Goal: Transaction & Acquisition: Obtain resource

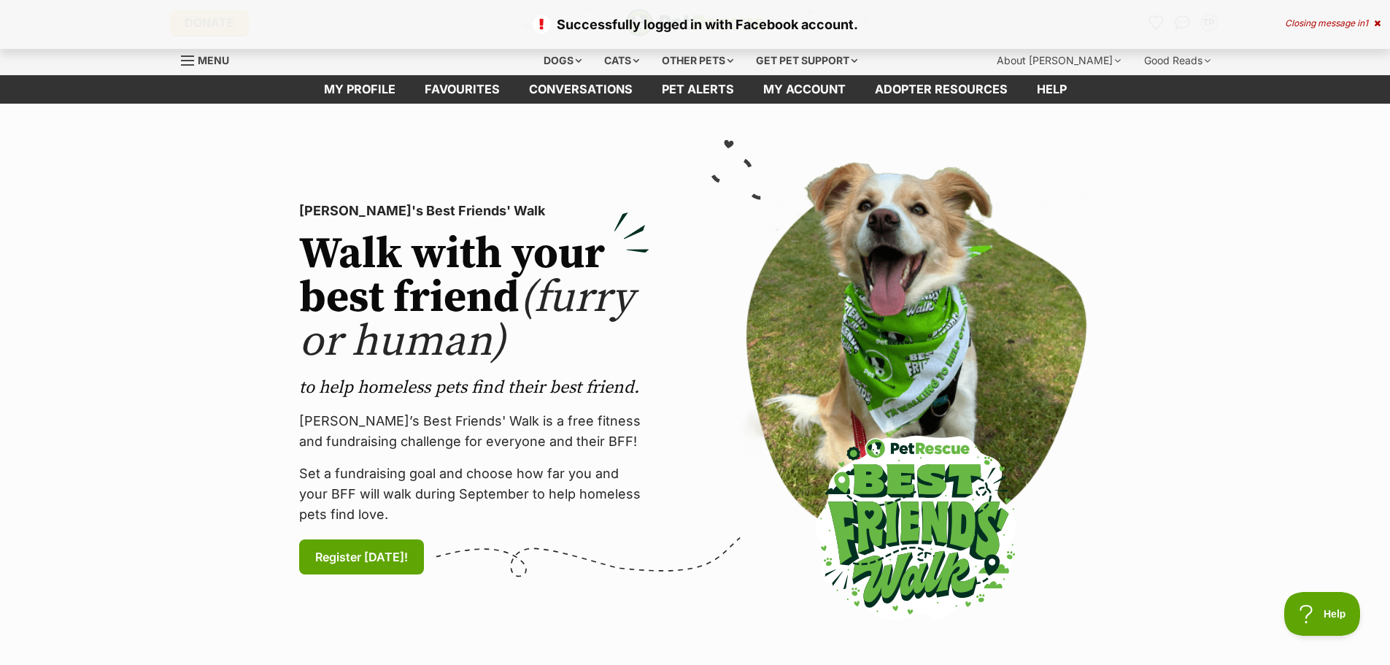
click at [199, 56] on span "Menu" at bounding box center [213, 60] width 31 height 12
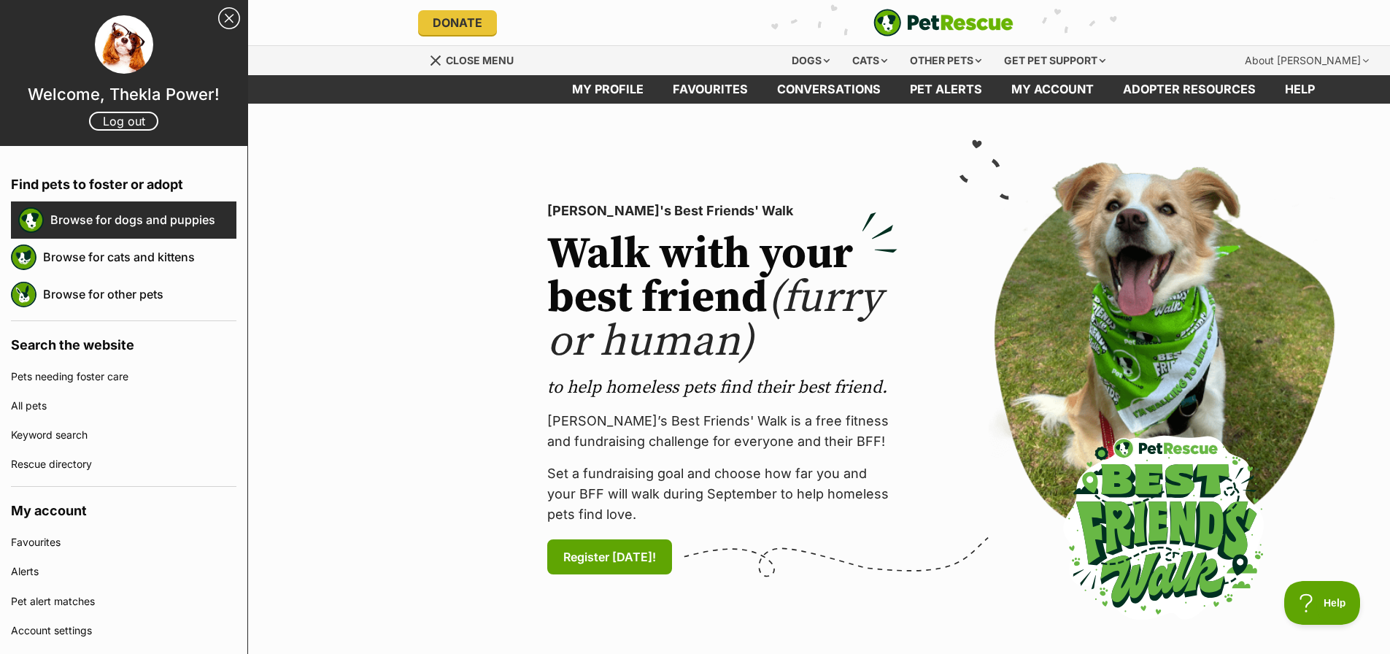
click at [154, 236] on div "Browse for dogs and puppies" at bounding box center [123, 219] width 225 height 37
click at [151, 229] on link "Browse for dogs and puppies" at bounding box center [143, 219] width 186 height 31
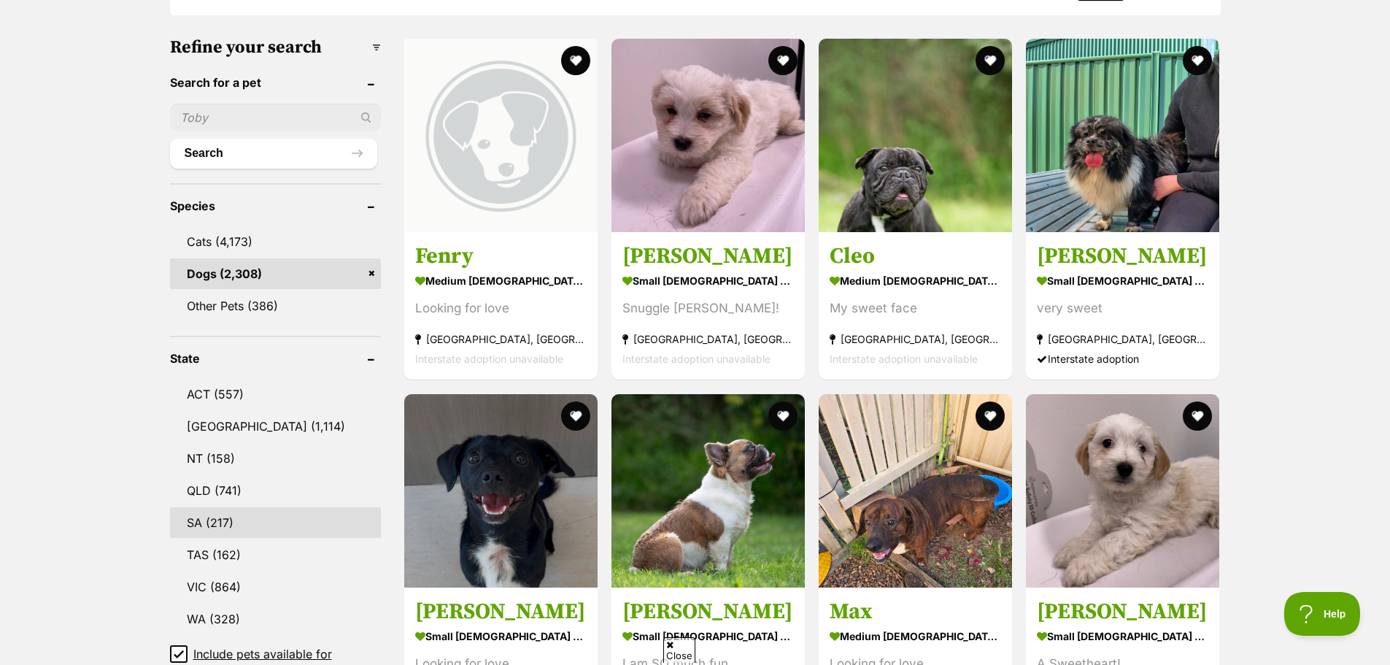
scroll to position [584, 0]
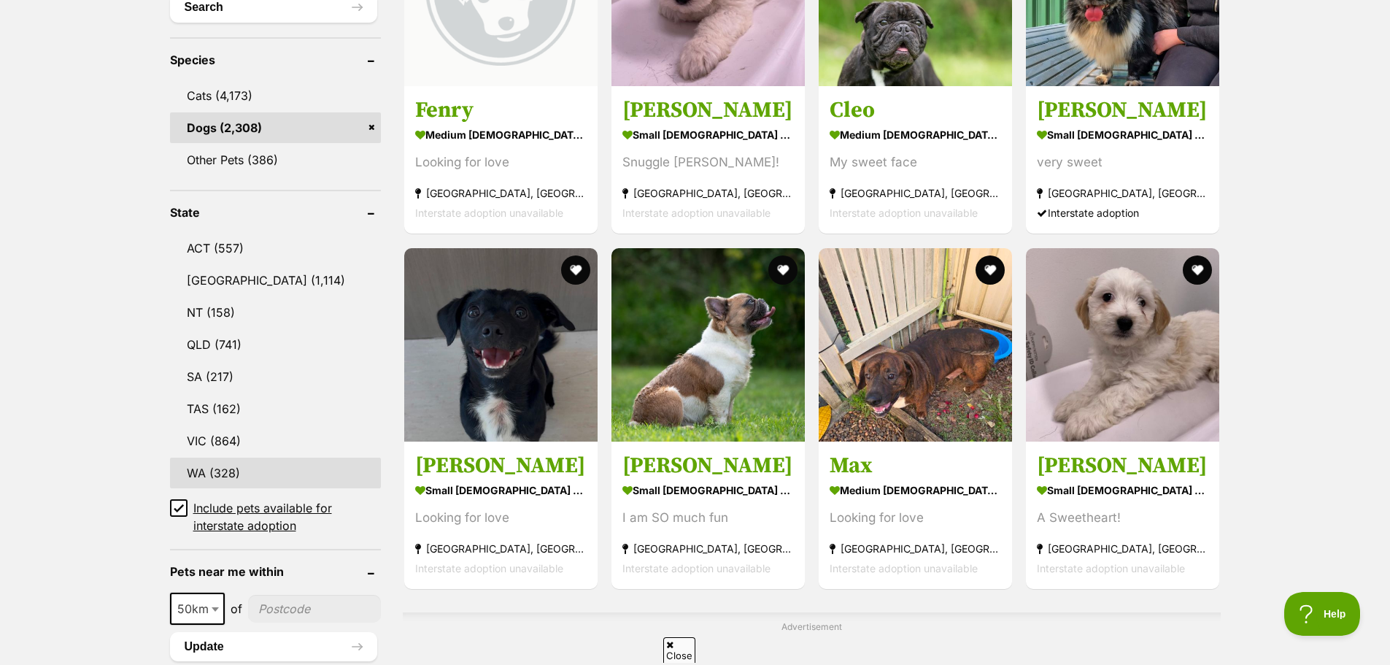
click at [237, 460] on link "WA (328)" at bounding box center [275, 473] width 211 height 31
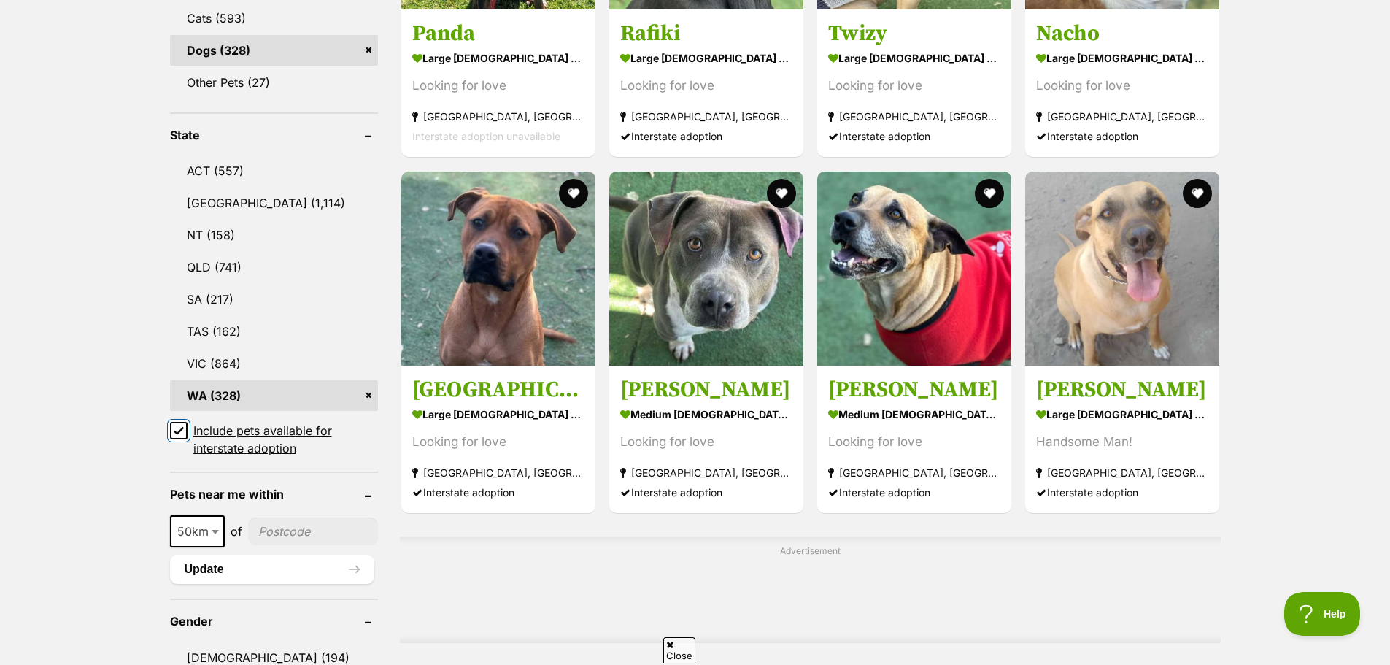
click at [180, 424] on input "Include pets available for interstate adoption" at bounding box center [179, 431] width 18 height 18
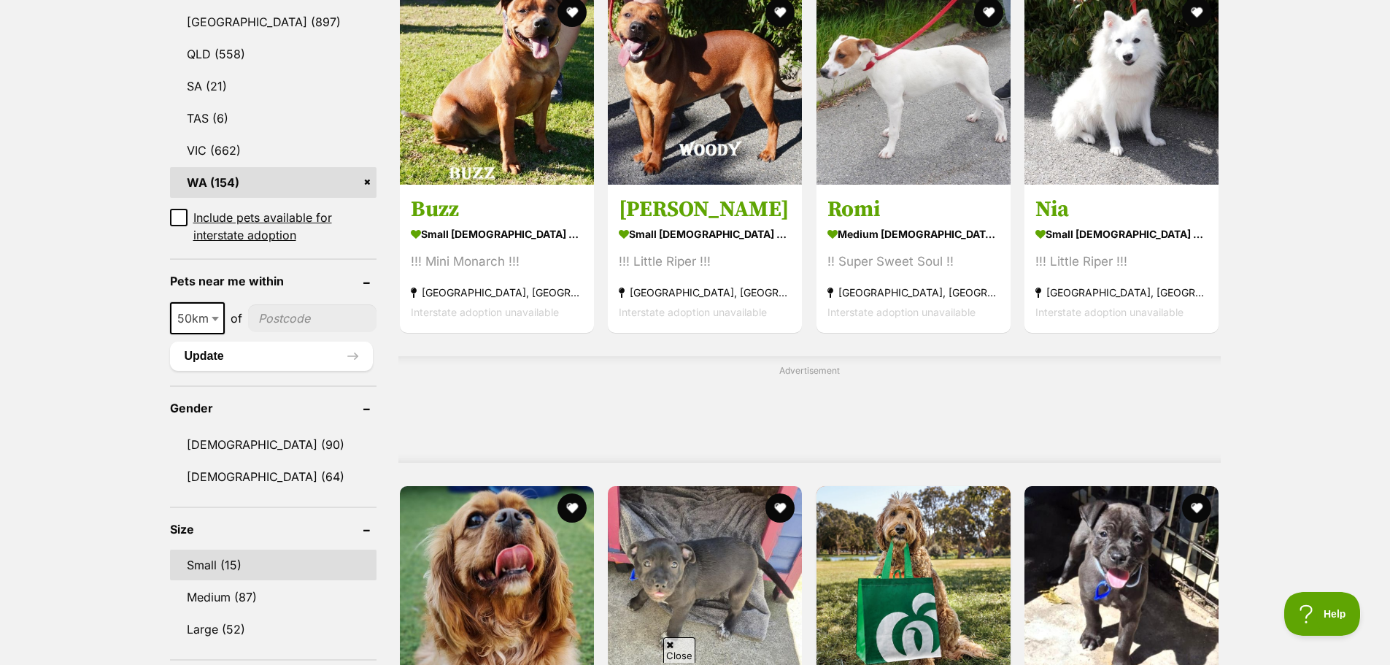
scroll to position [949, 0]
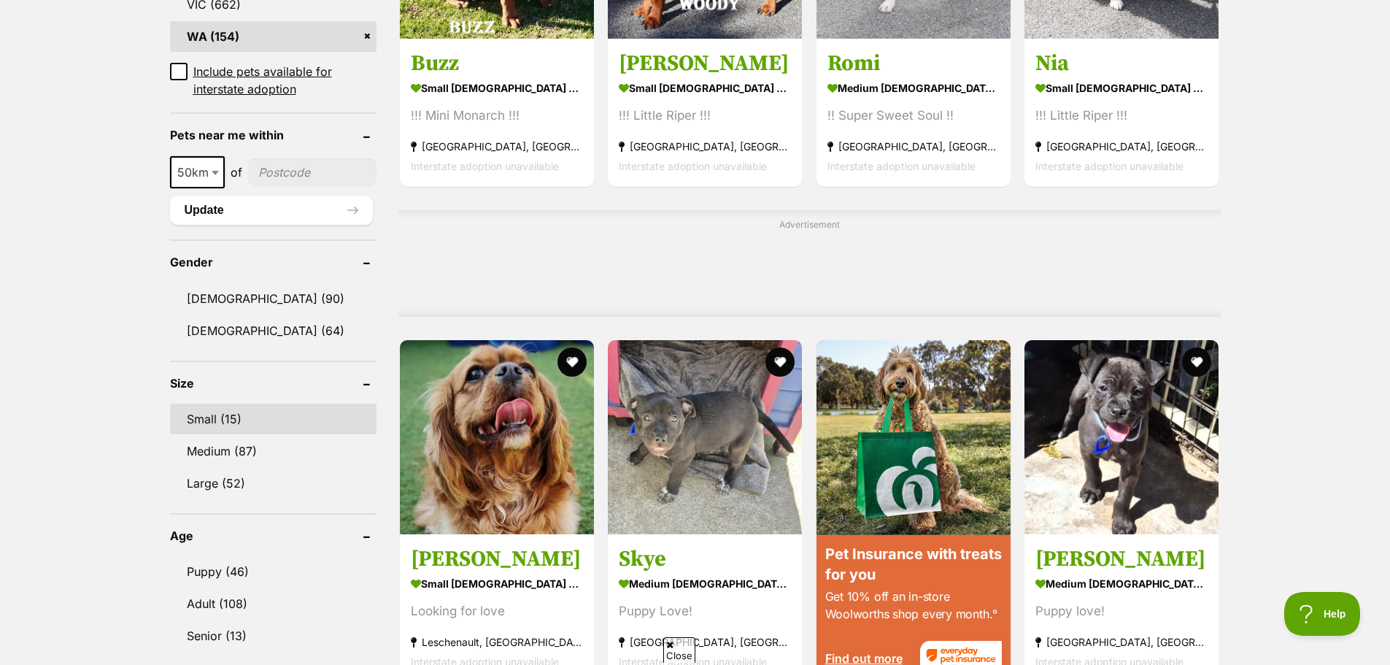
click at [239, 421] on link "Small (15)" at bounding box center [273, 419] width 207 height 31
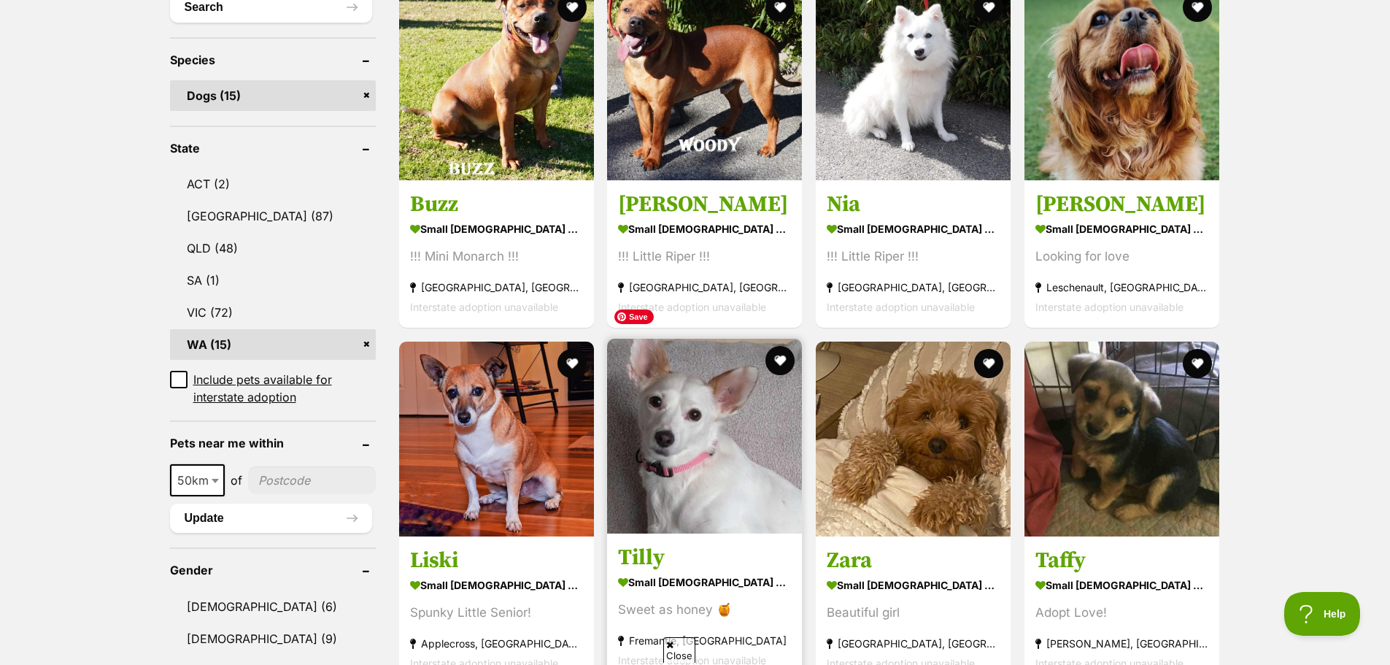
scroll to position [730, 0]
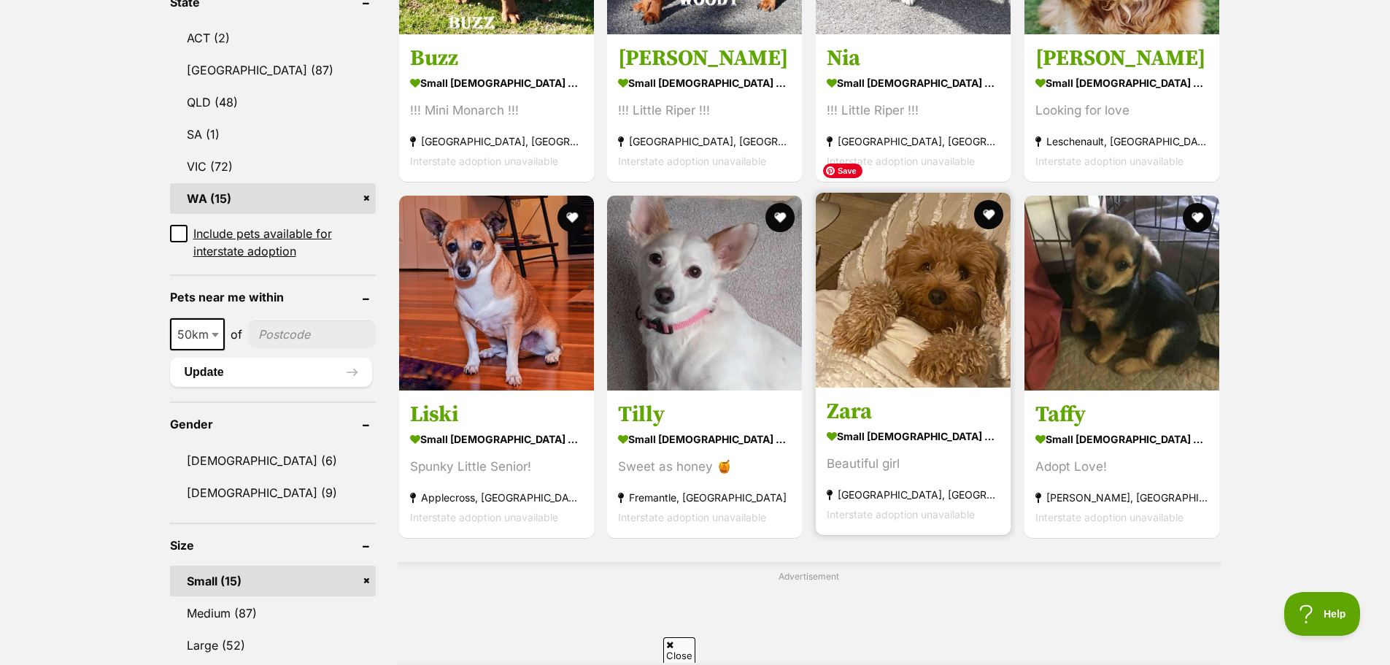
drag, startPoint x: 903, startPoint y: 296, endPoint x: 1034, endPoint y: 123, distance: 216.6
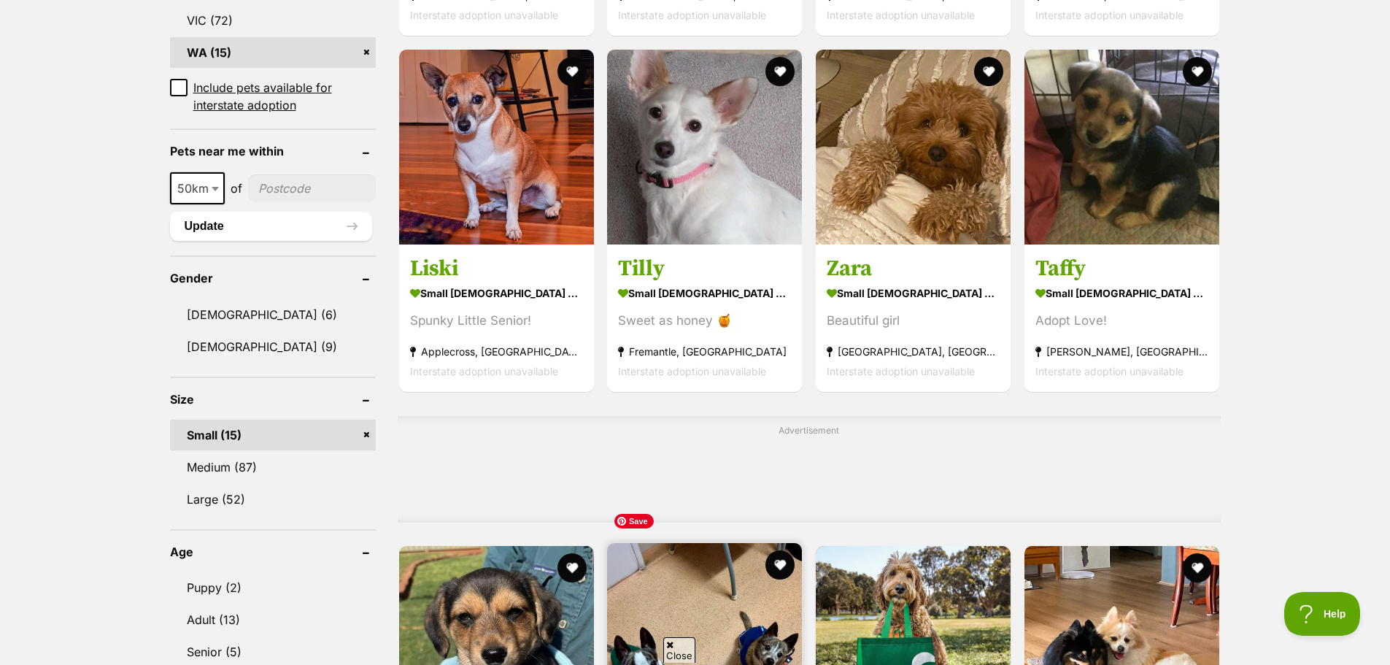
scroll to position [1168, 0]
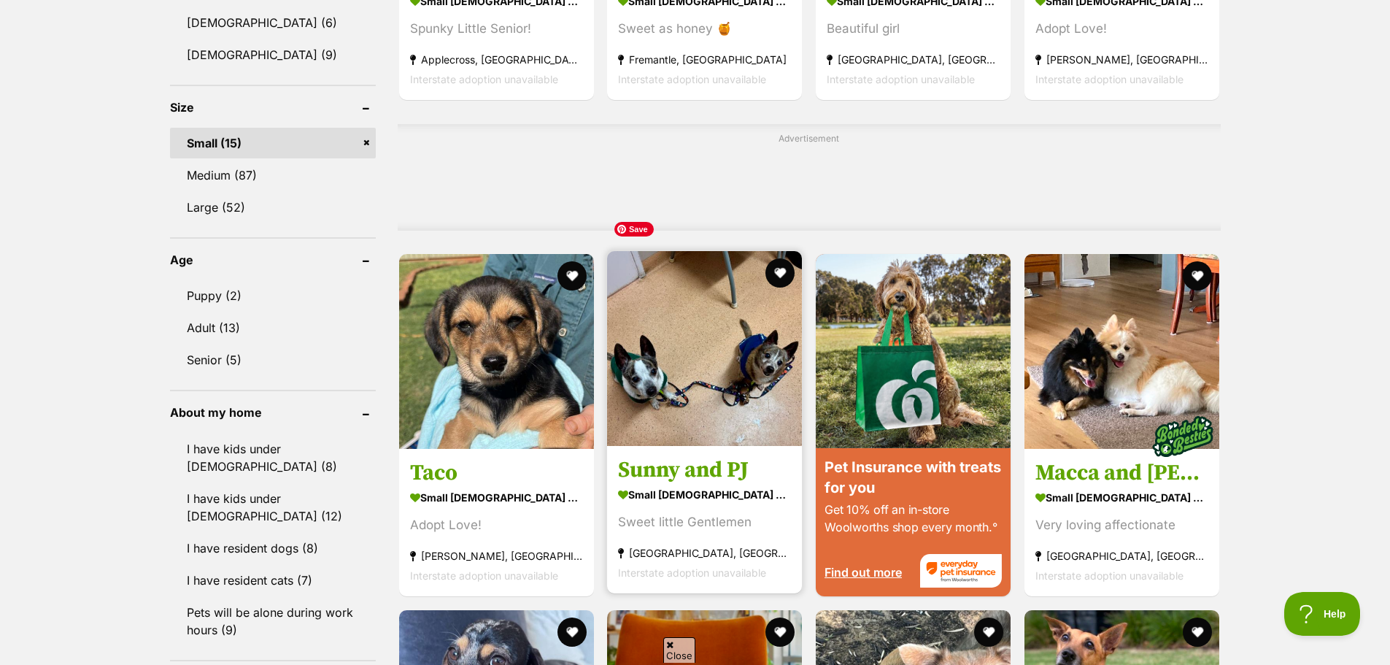
click at [687, 357] on img at bounding box center [704, 348] width 195 height 195
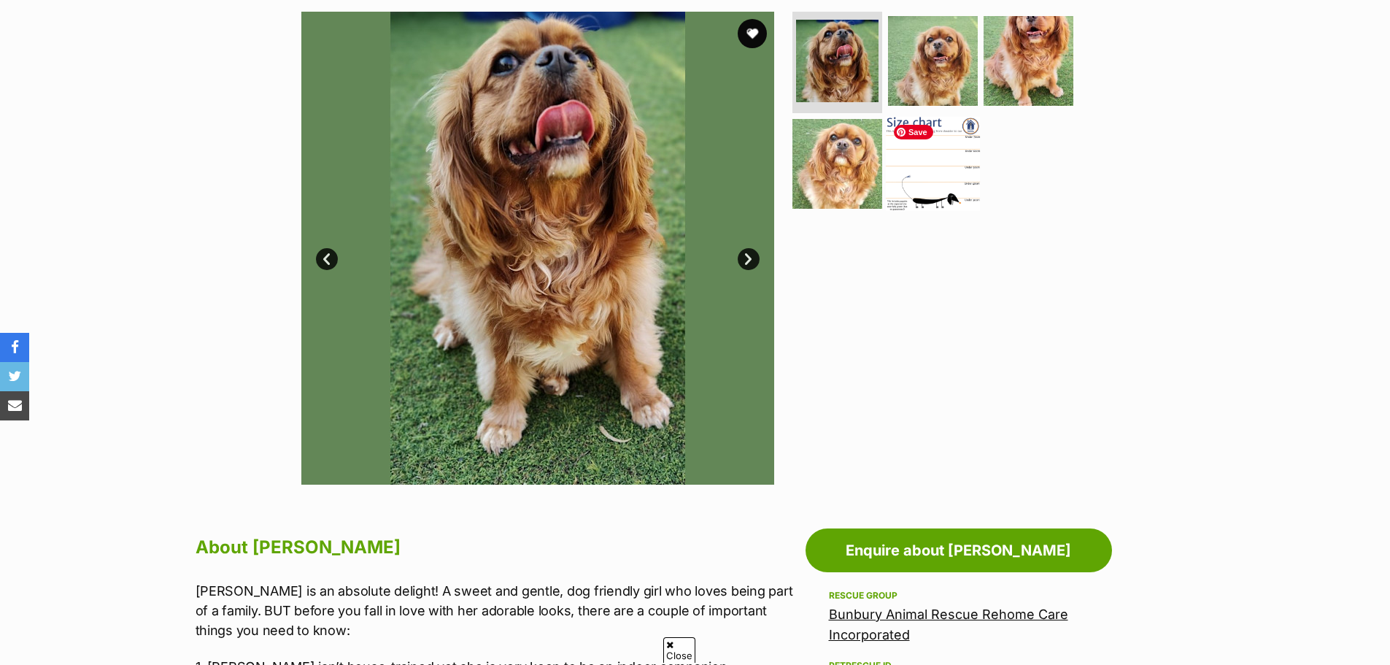
click at [933, 188] on img at bounding box center [933, 164] width 94 height 94
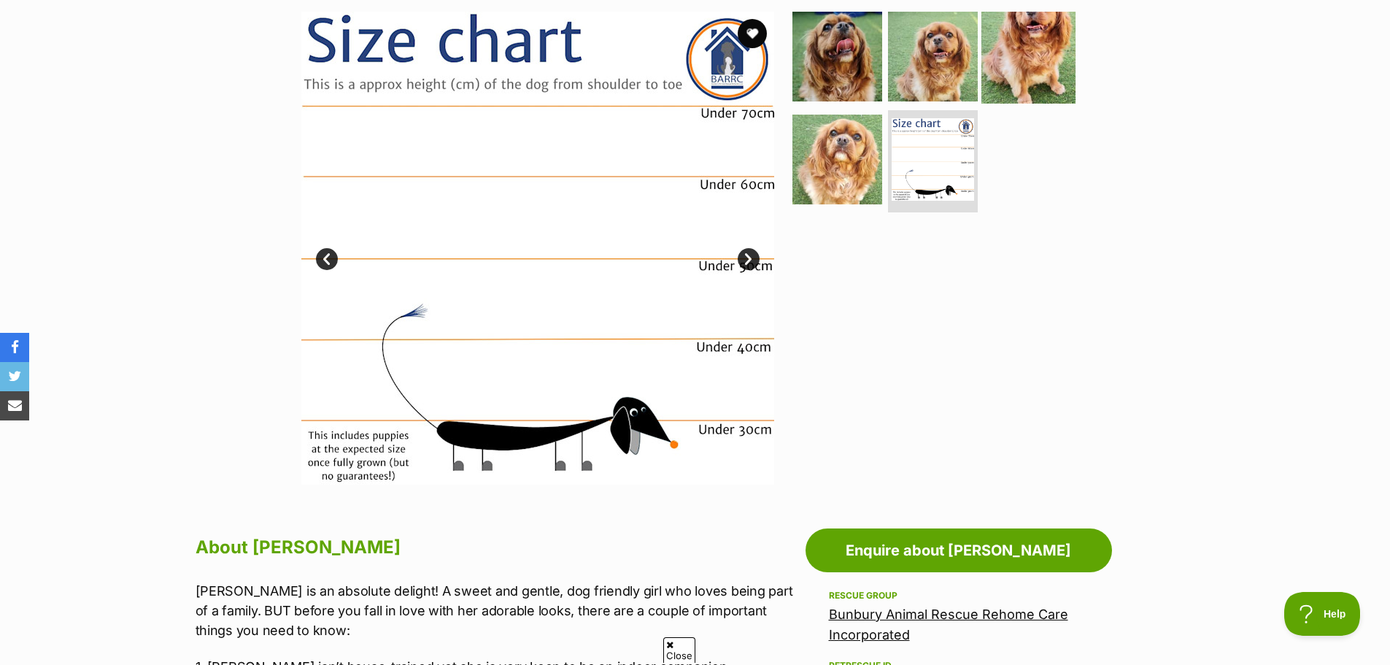
scroll to position [73, 0]
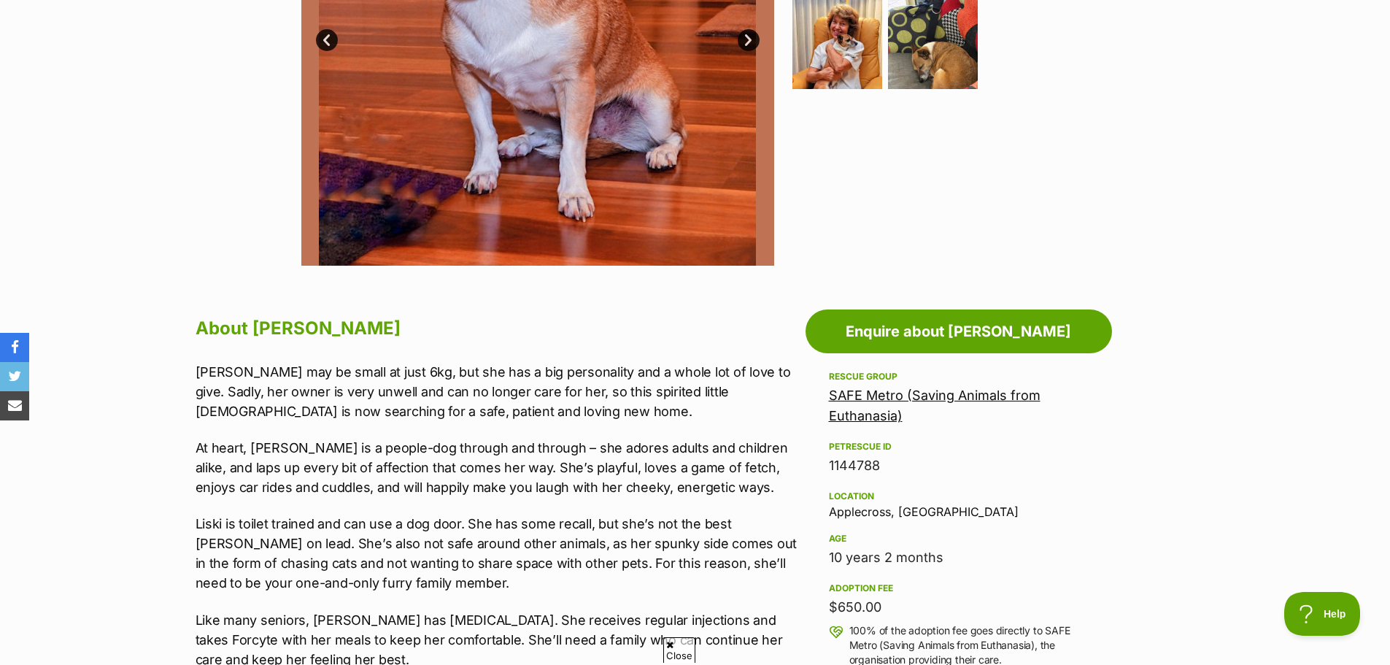
scroll to position [657, 0]
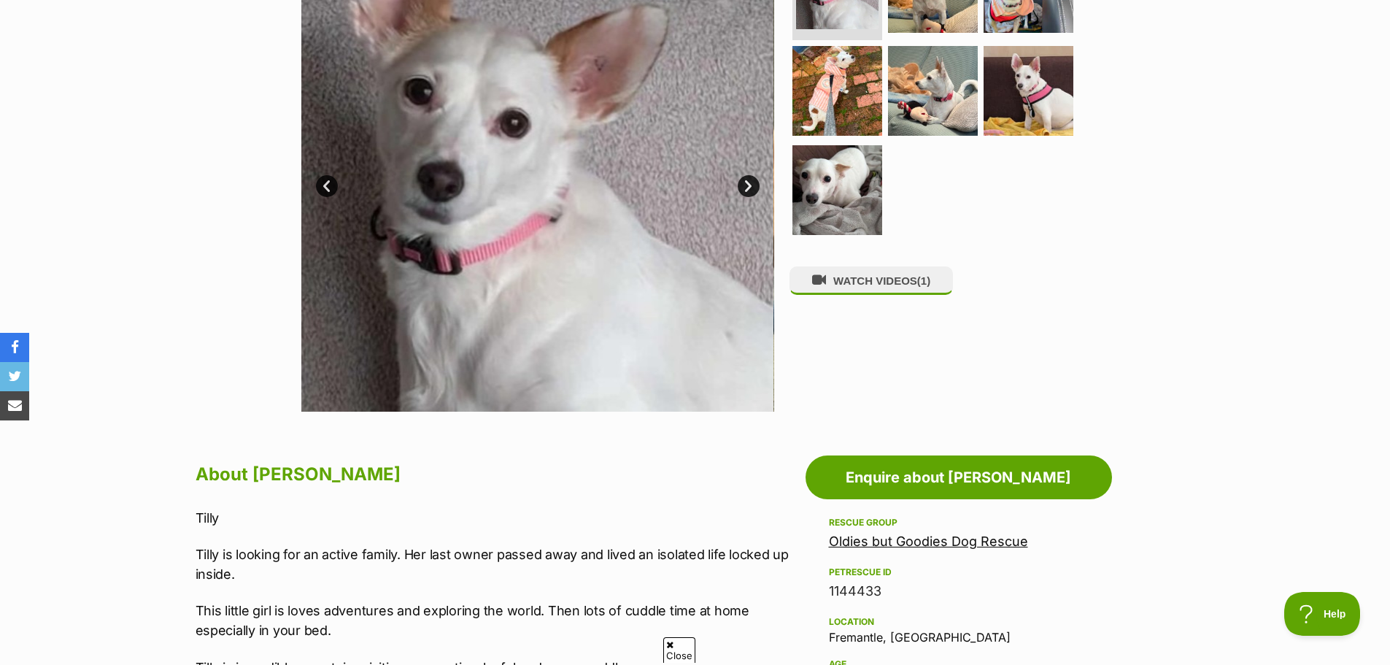
scroll to position [219, 0]
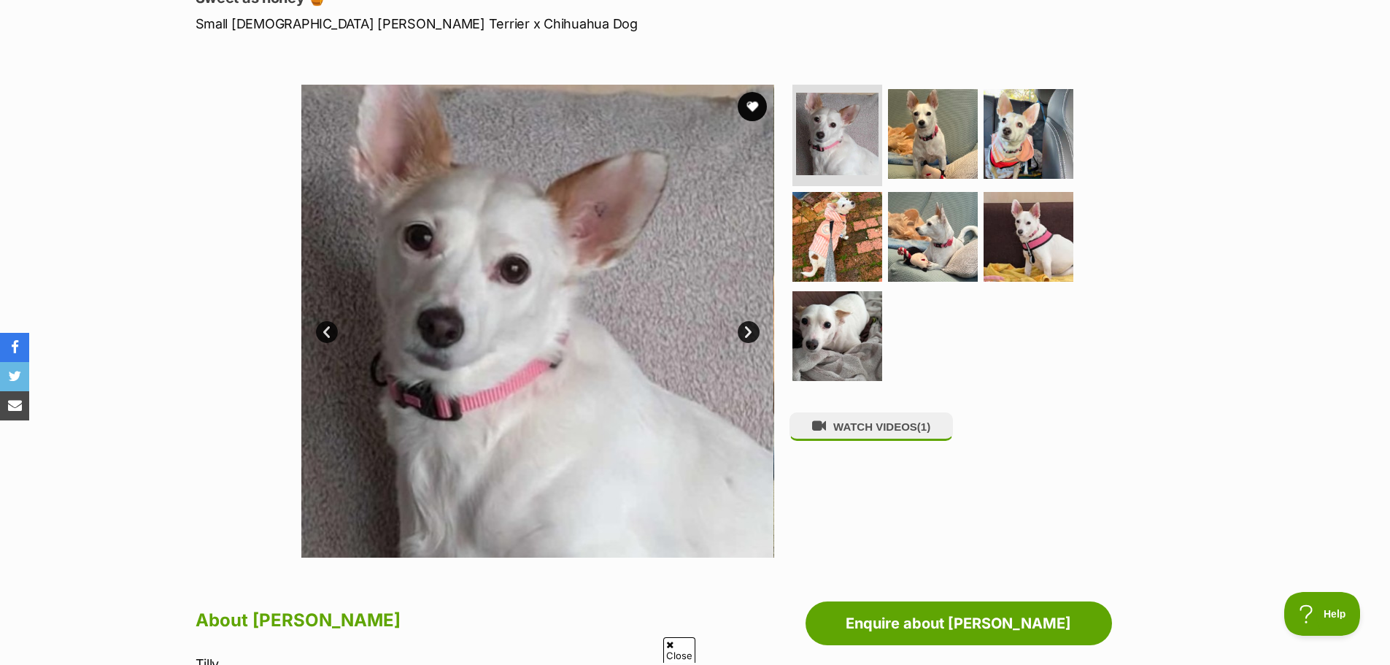
click at [747, 334] on link "Next" at bounding box center [749, 332] width 22 height 22
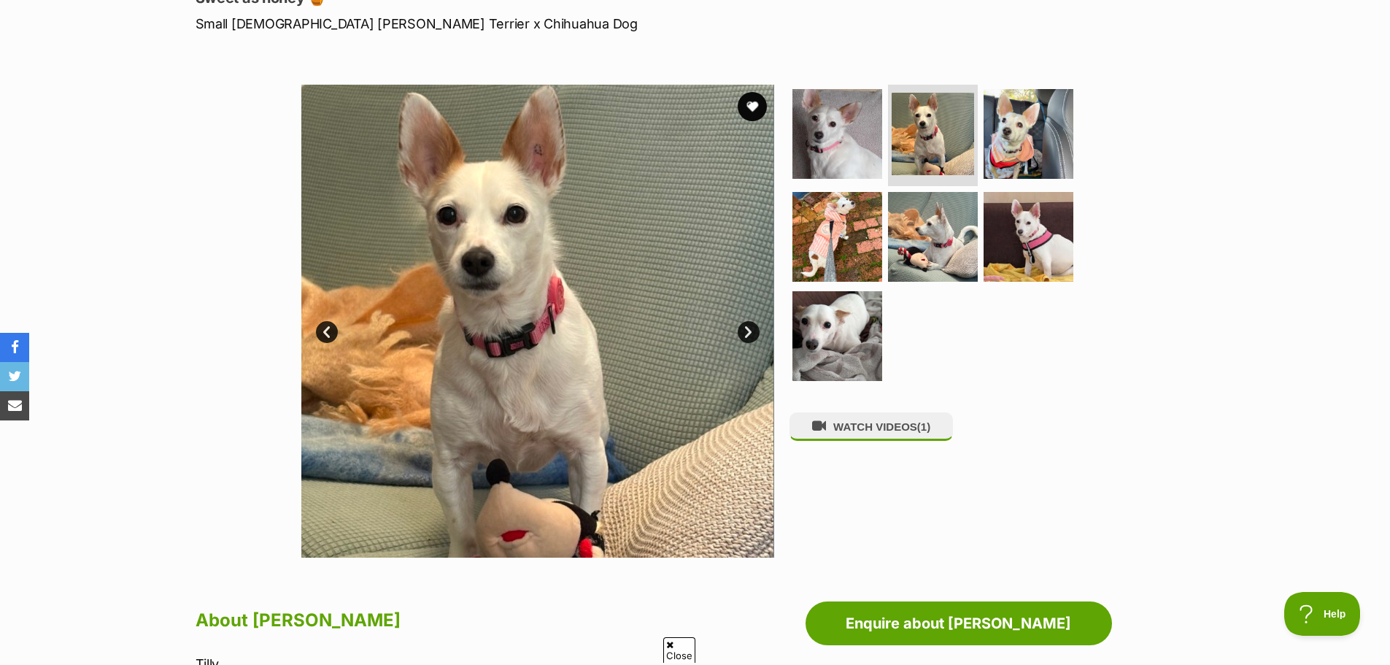
click at [747, 334] on link "Next" at bounding box center [749, 332] width 22 height 22
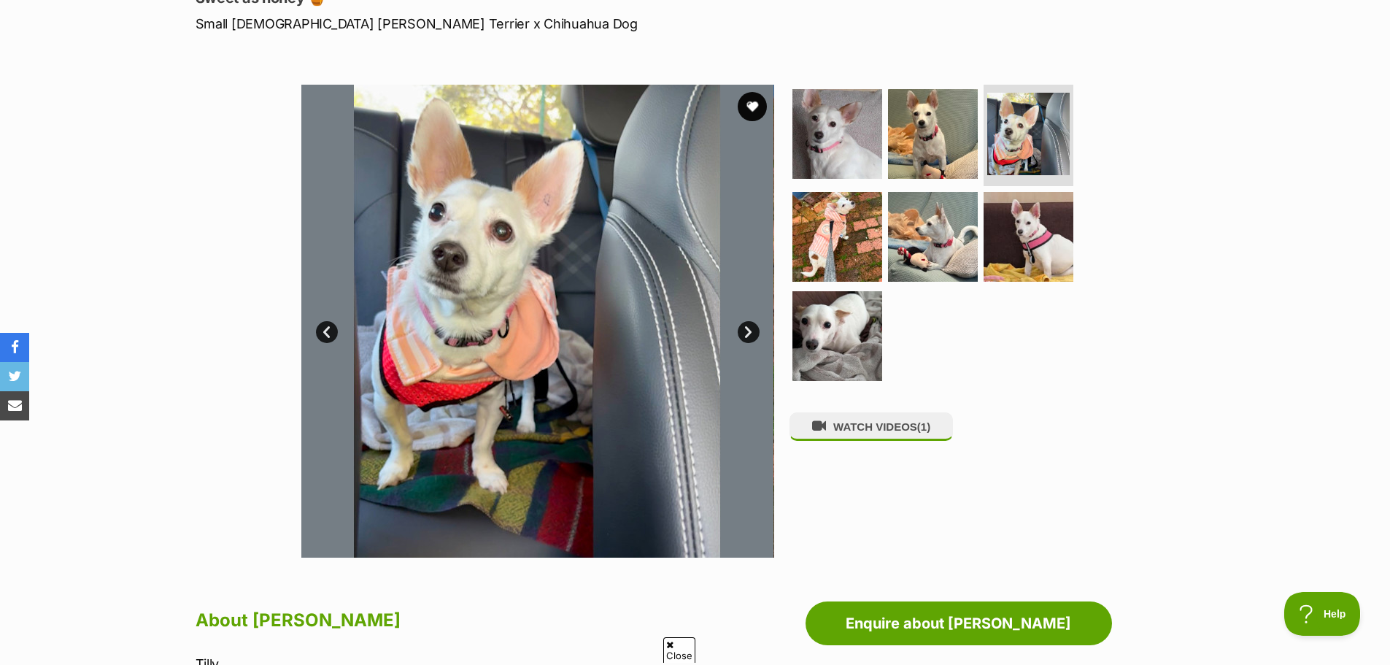
click at [747, 334] on link "Next" at bounding box center [749, 332] width 22 height 22
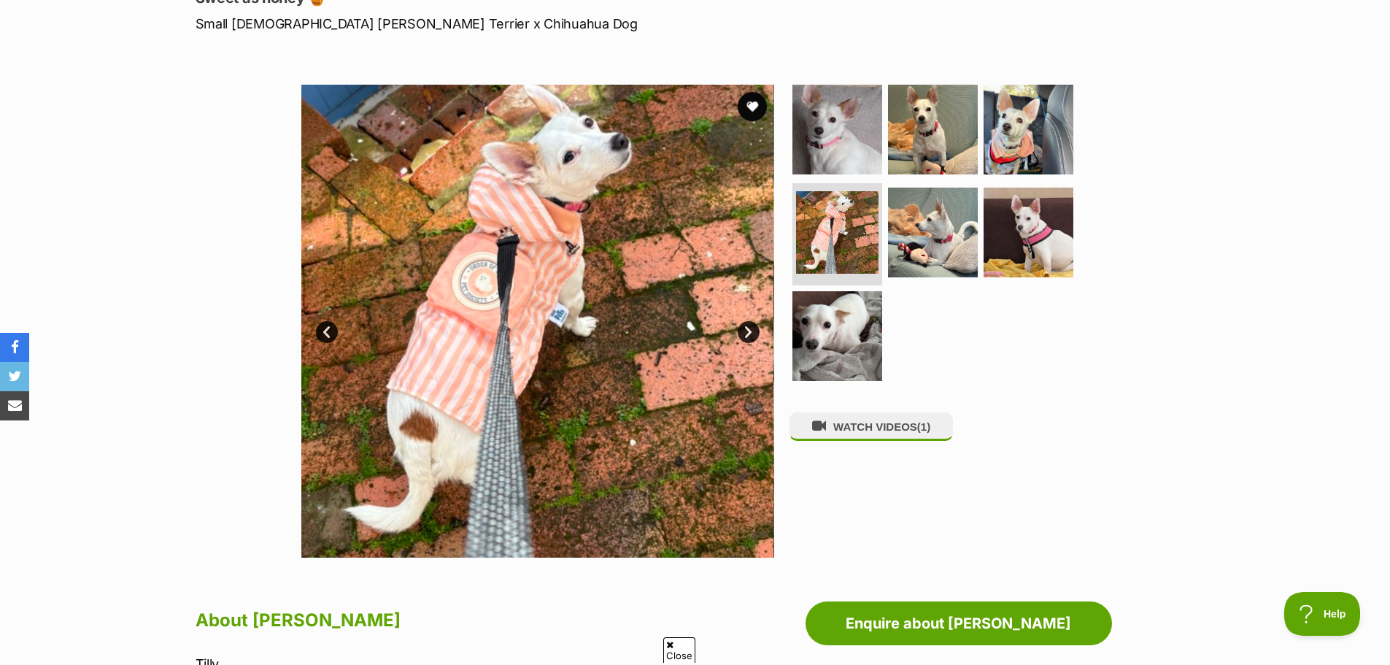
click at [747, 334] on link "Next" at bounding box center [749, 332] width 22 height 22
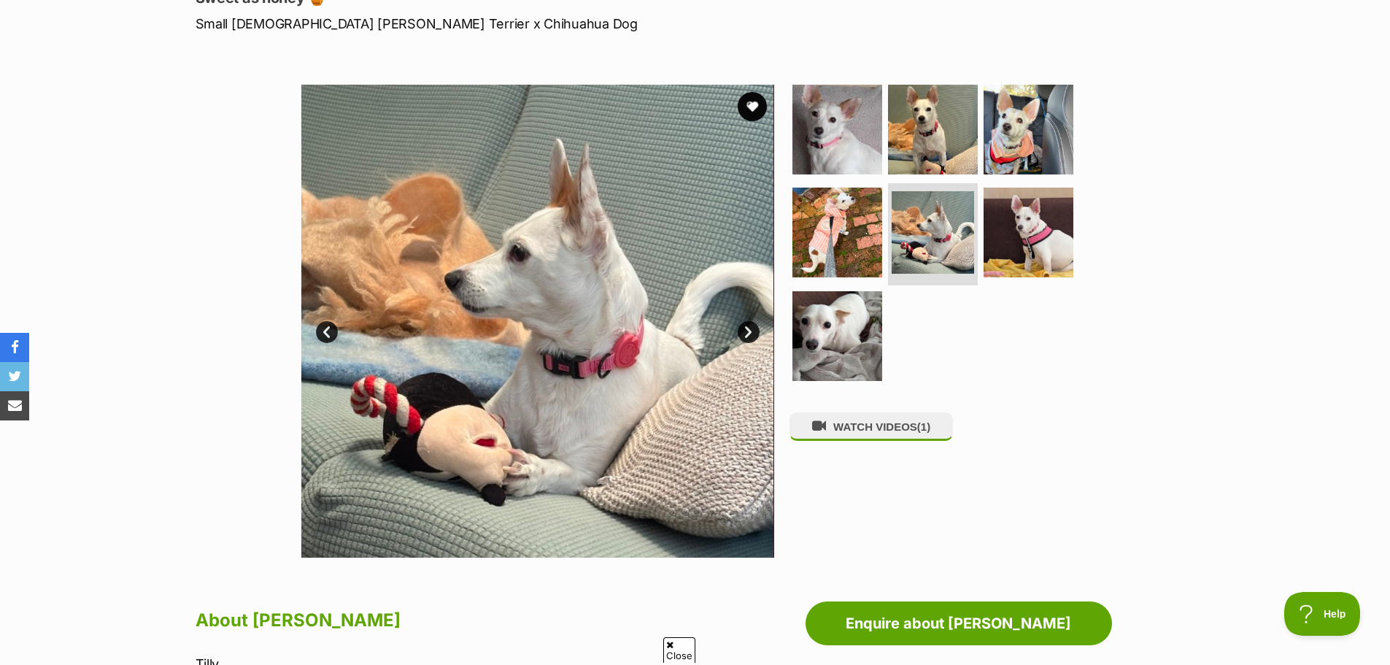
click at [747, 334] on link "Next" at bounding box center [749, 332] width 22 height 22
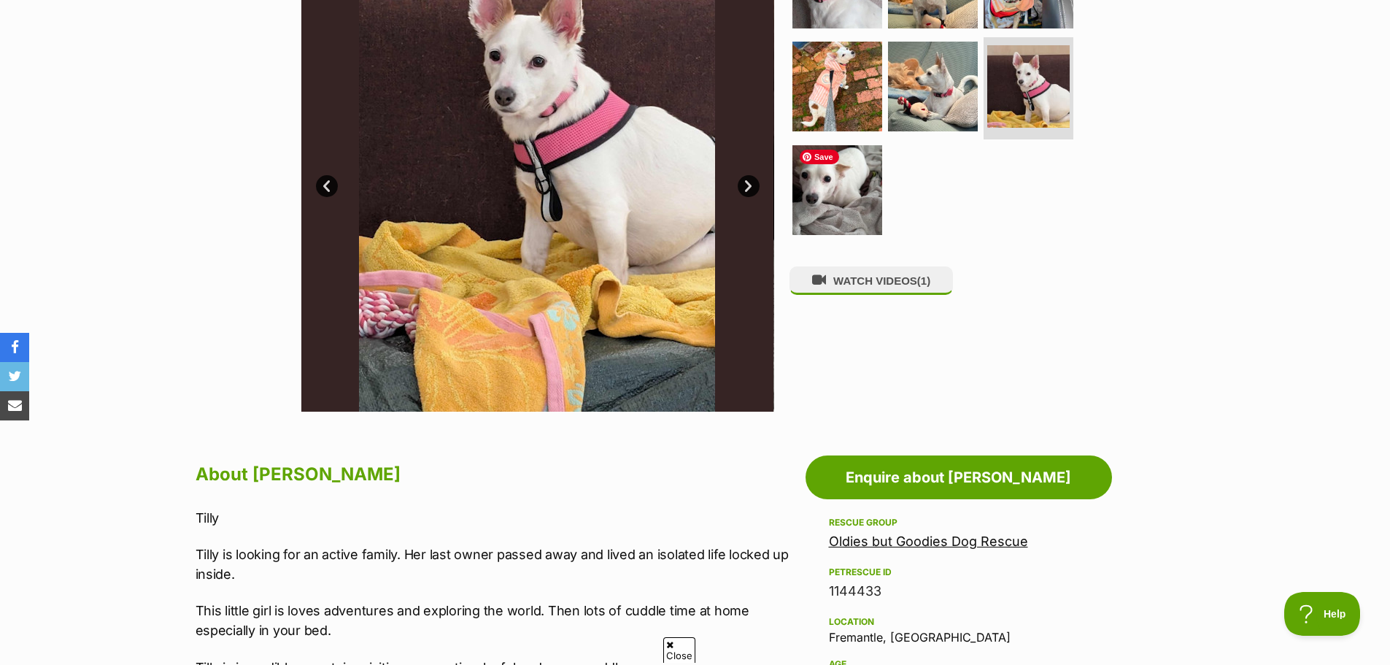
scroll to position [438, 0]
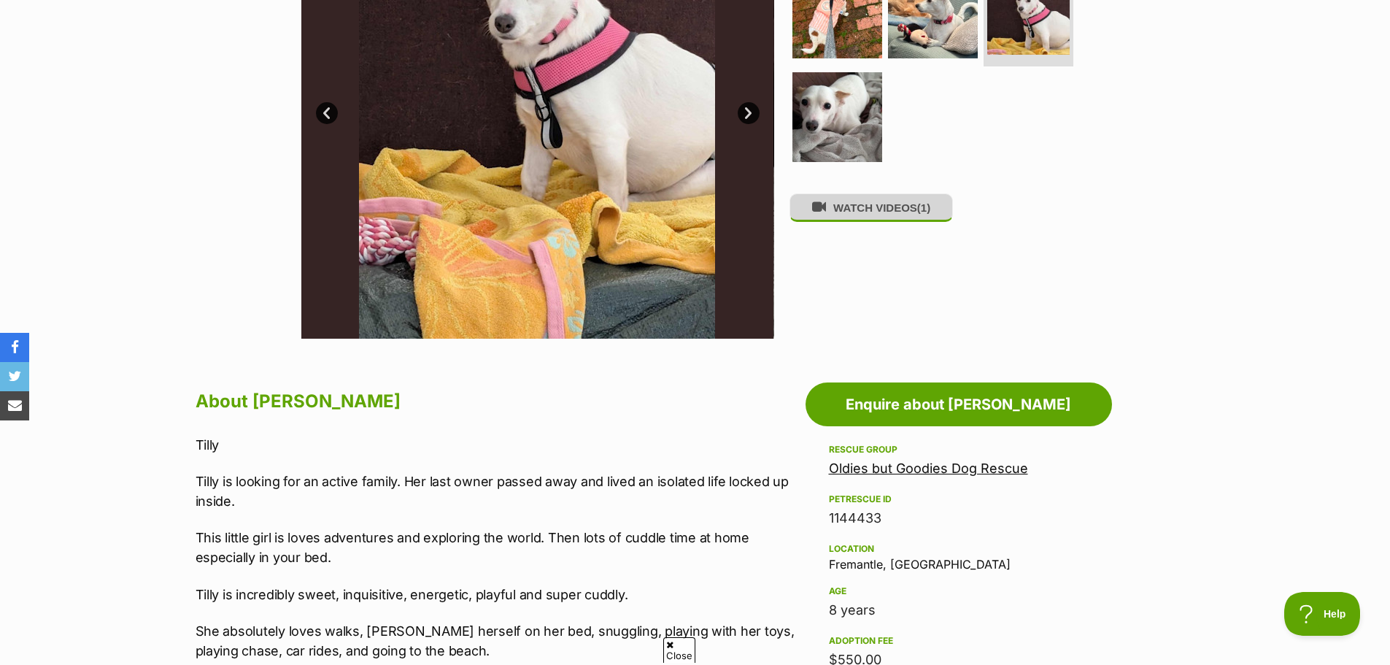
click at [882, 209] on button "WATCH VIDEOS (1)" at bounding box center [871, 207] width 163 height 28
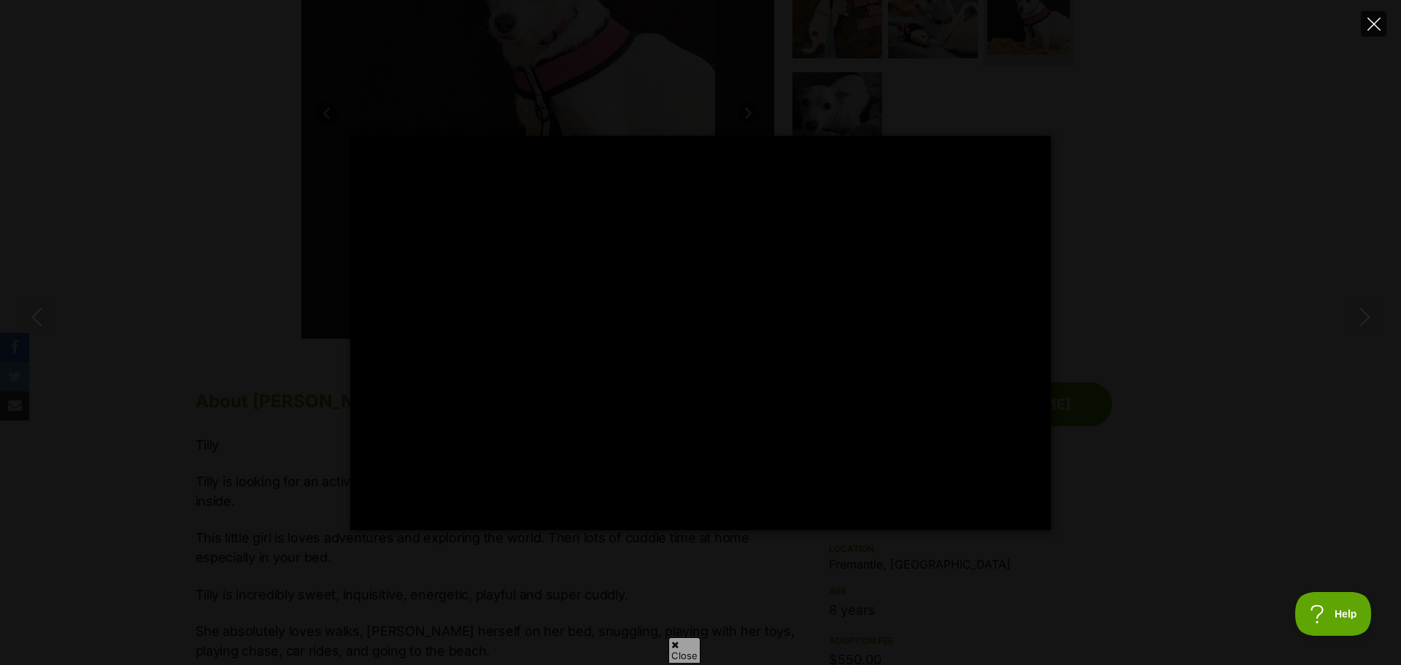
click at [1368, 28] on icon "Close" at bounding box center [1374, 24] width 13 height 13
type input "42.48"
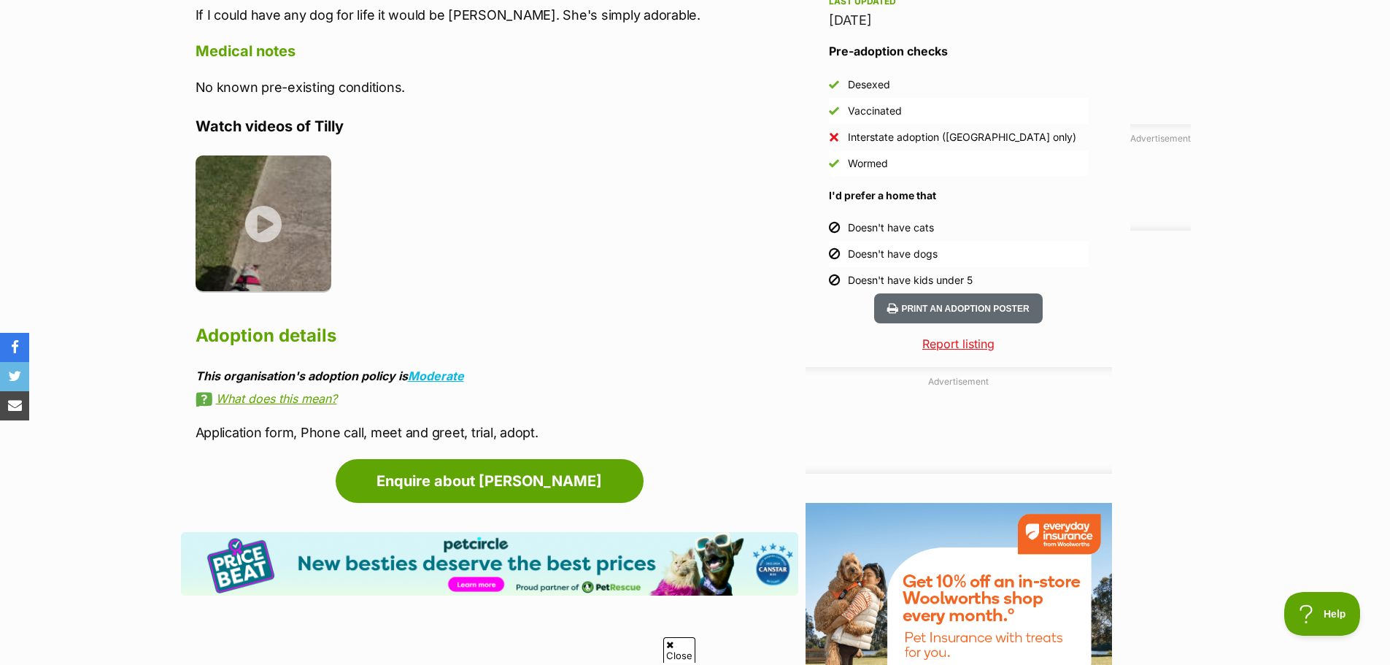
scroll to position [1314, 0]
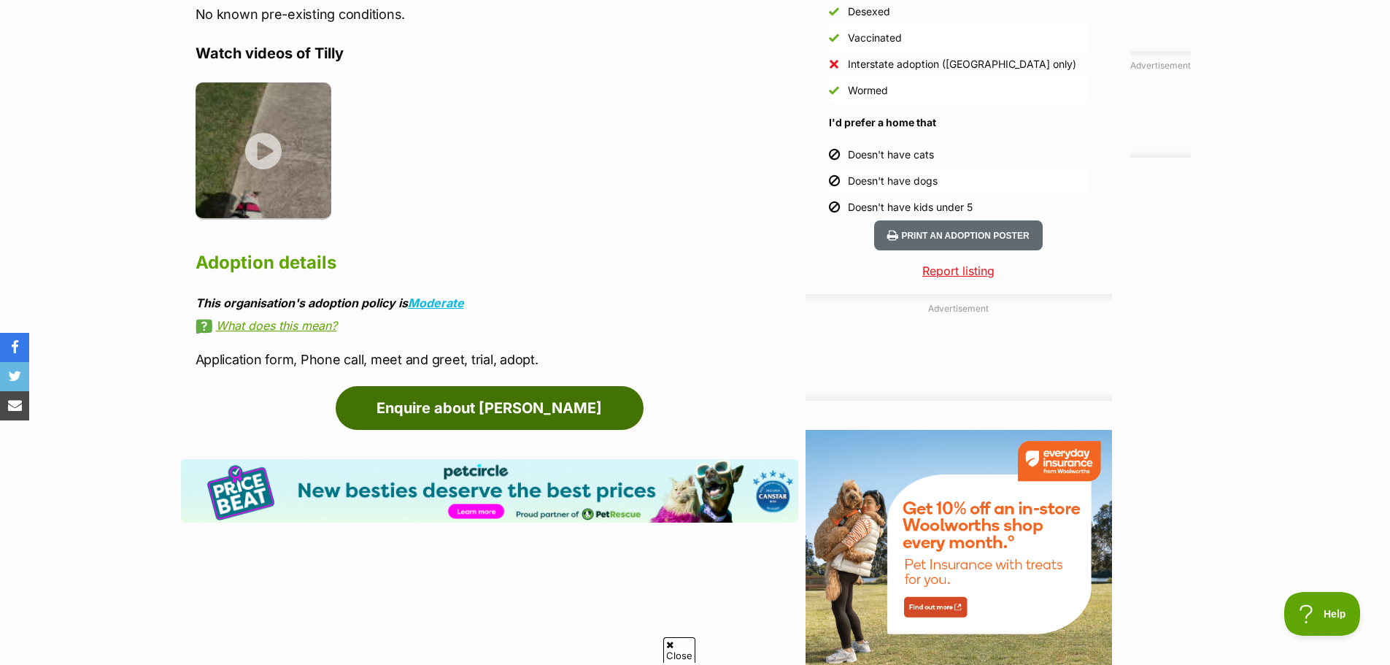
click at [556, 412] on link "Enquire about Tilly" at bounding box center [490, 408] width 308 height 44
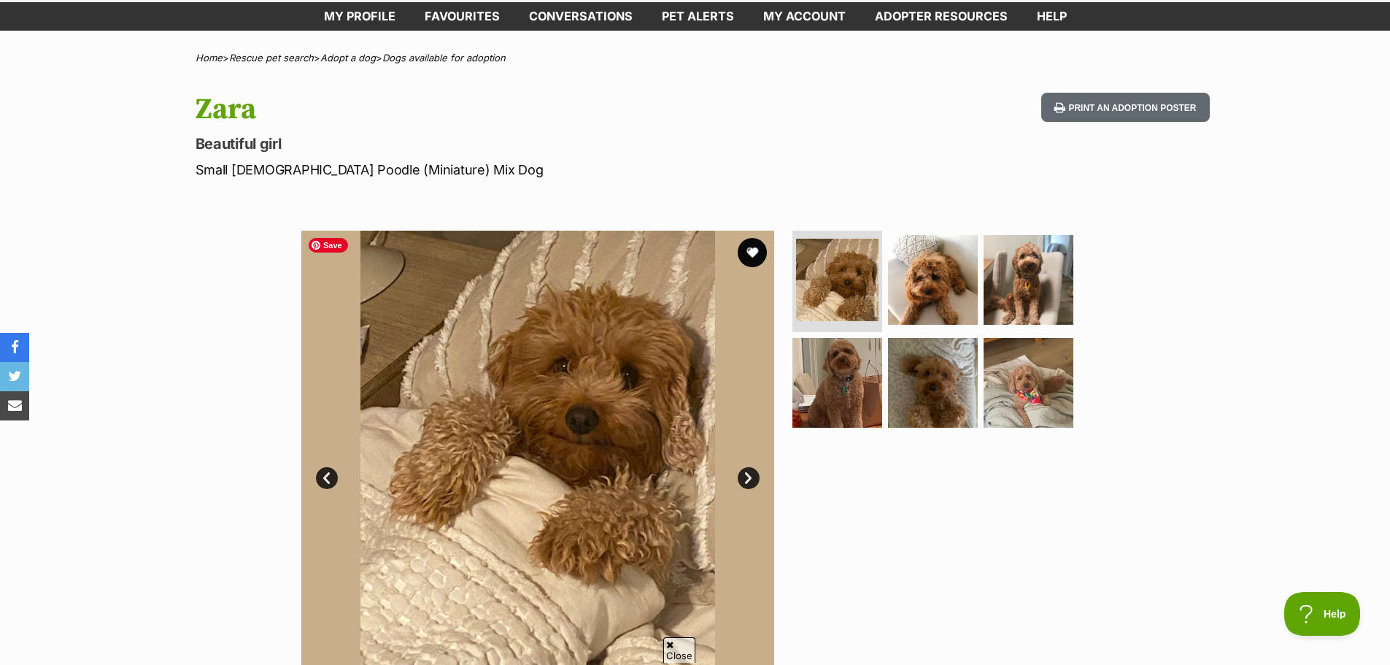
scroll to position [146, 0]
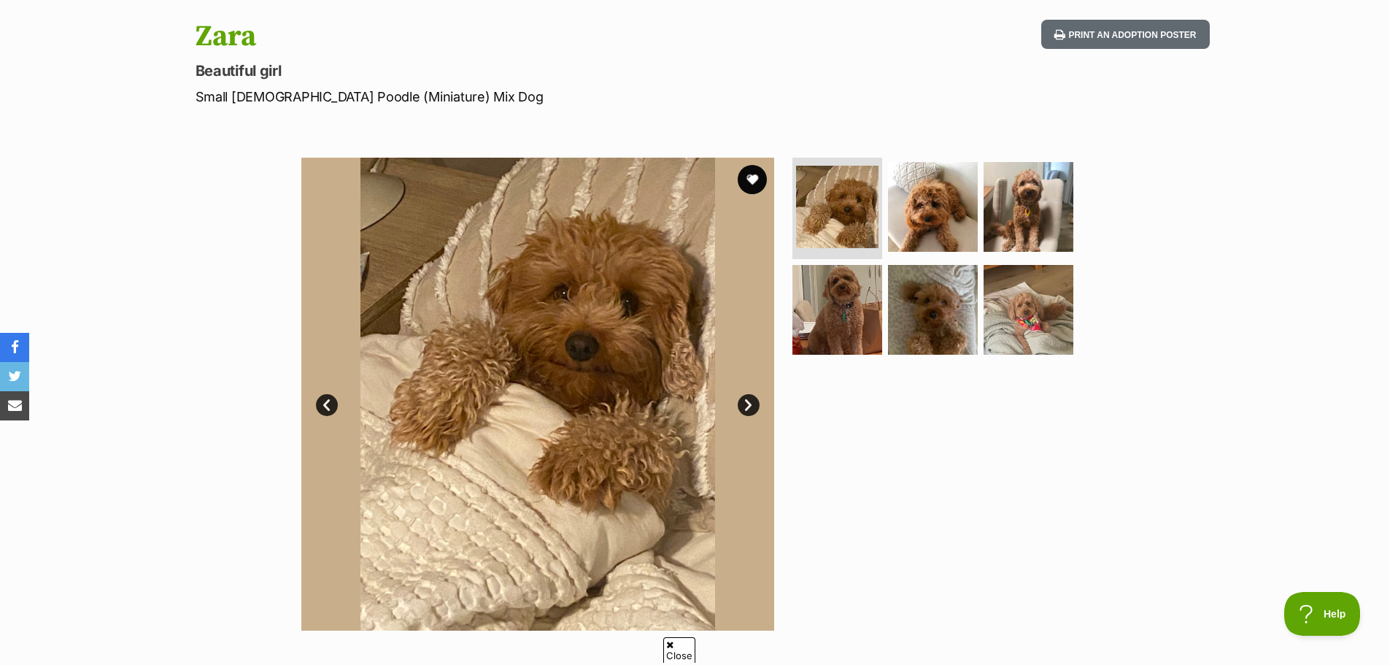
click at [752, 400] on link "Next" at bounding box center [749, 405] width 22 height 22
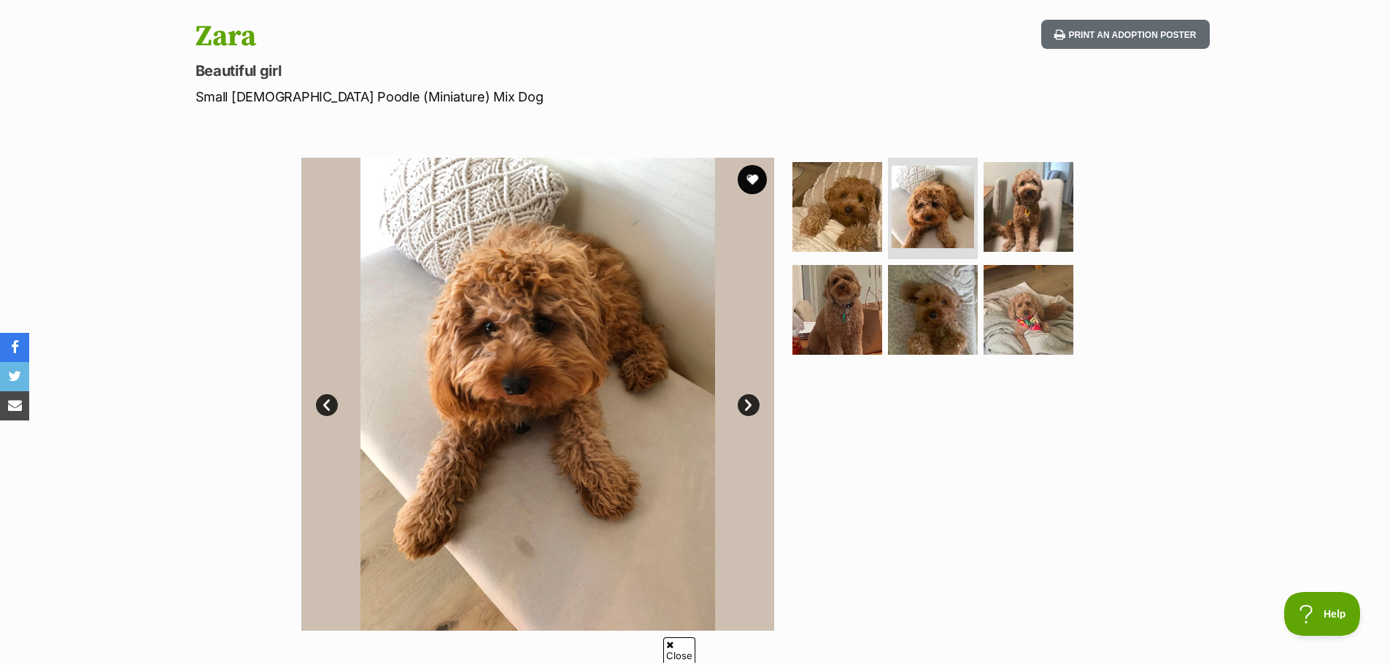
click at [752, 400] on link "Next" at bounding box center [749, 405] width 22 height 22
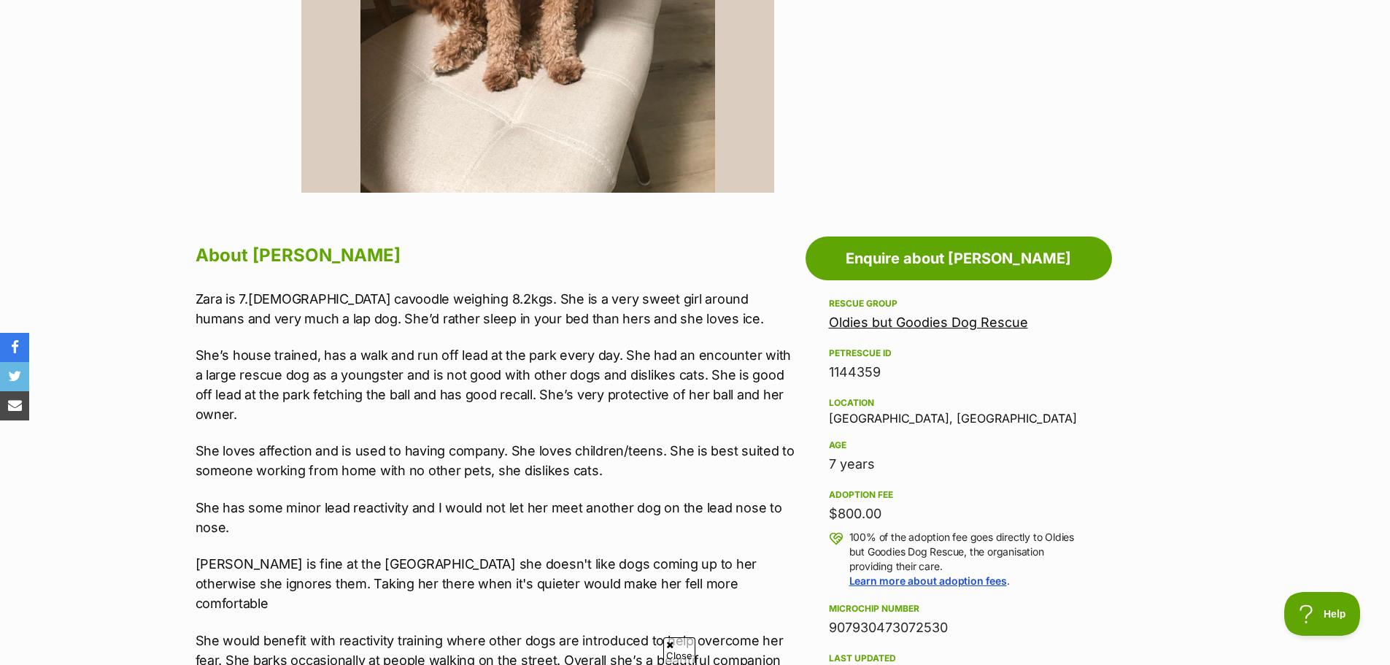
scroll to position [219, 0]
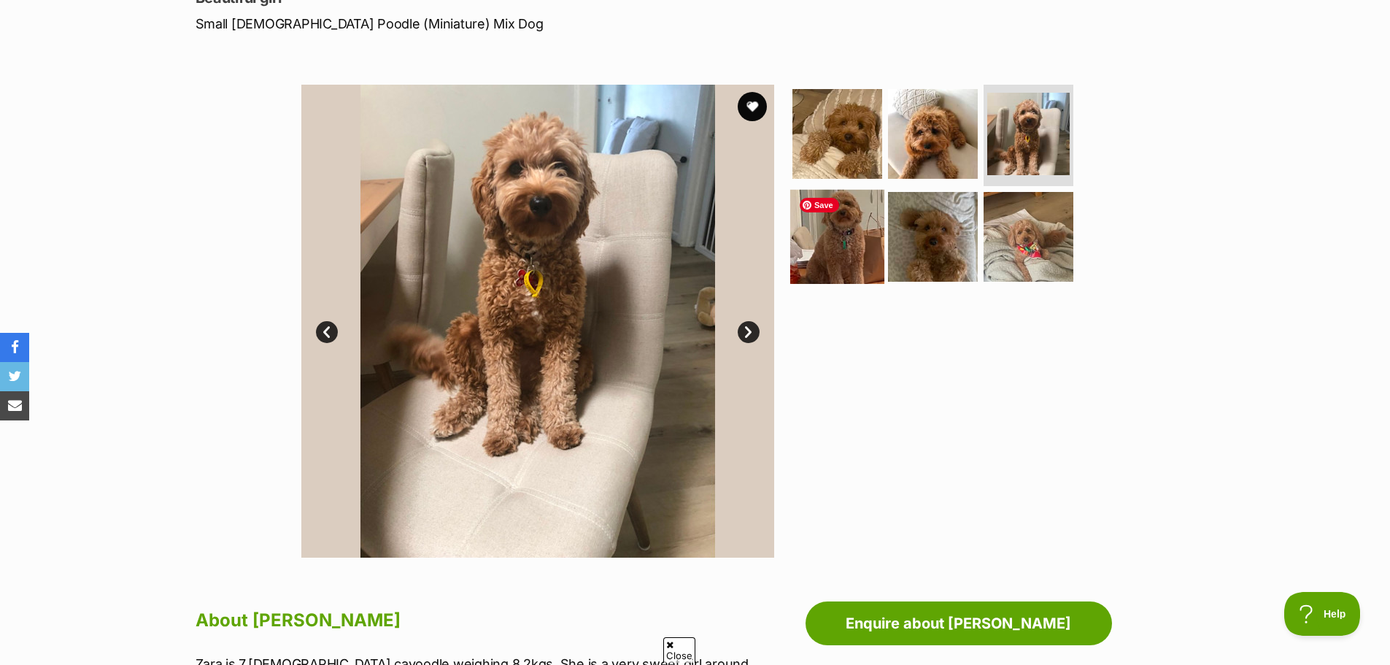
click at [849, 256] on img at bounding box center [837, 237] width 94 height 94
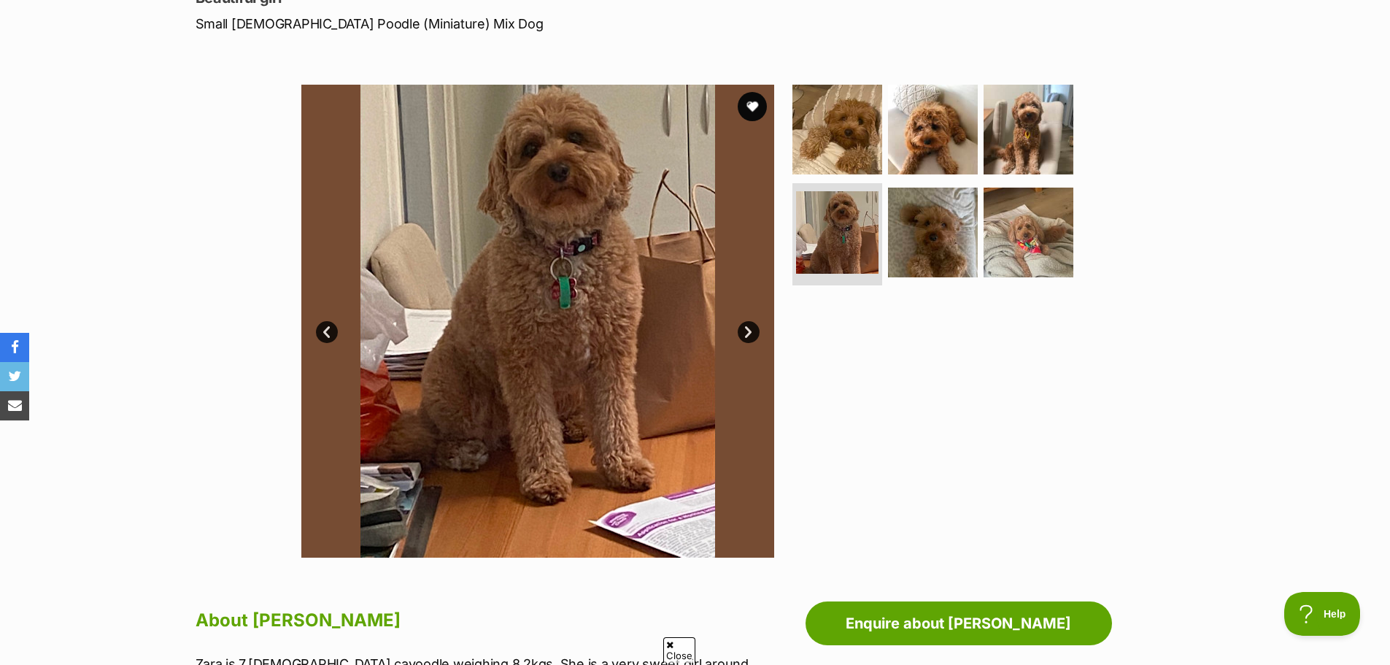
click at [747, 323] on link "Next" at bounding box center [749, 332] width 22 height 22
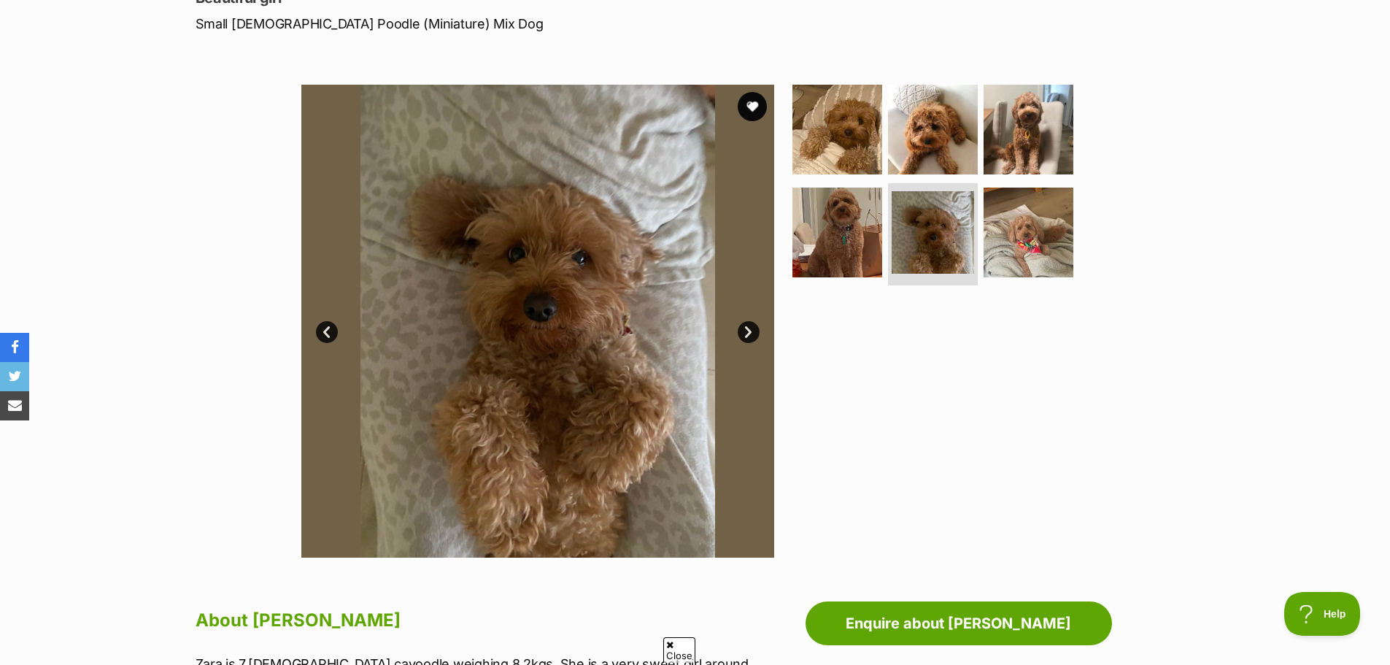
click at [752, 323] on link "Next" at bounding box center [749, 332] width 22 height 22
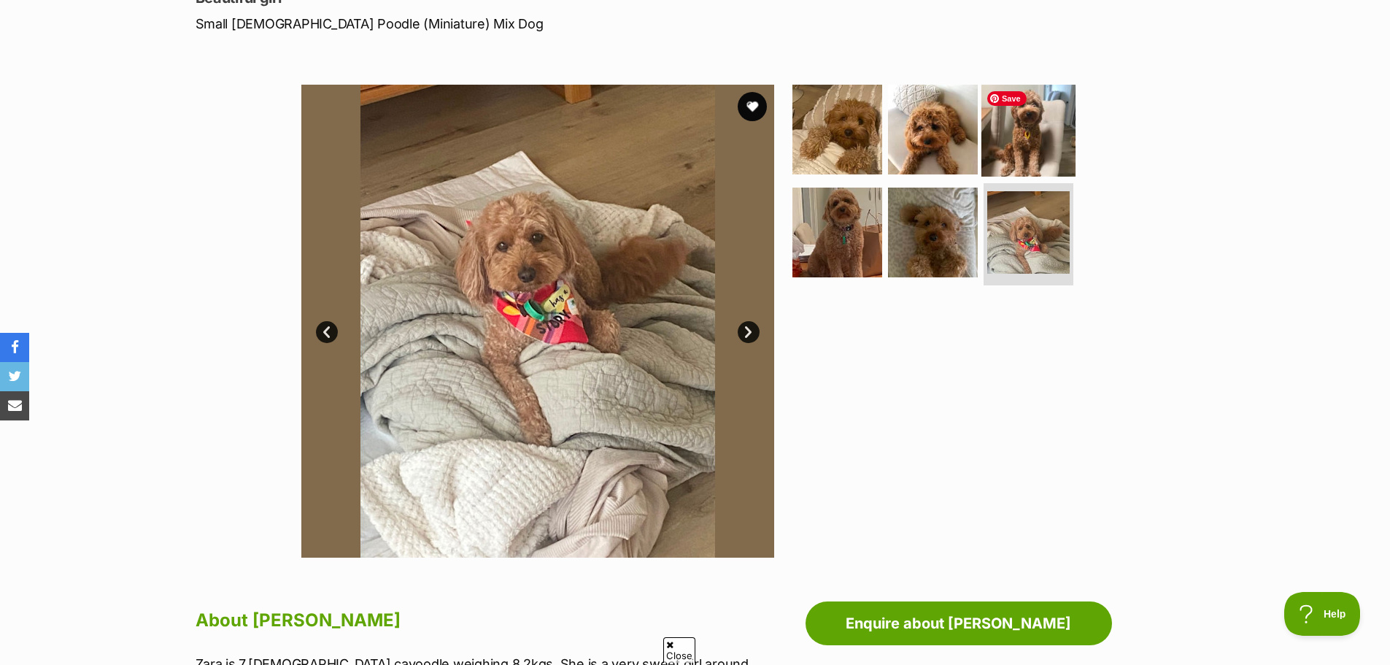
click at [1019, 145] on img at bounding box center [1028, 129] width 94 height 94
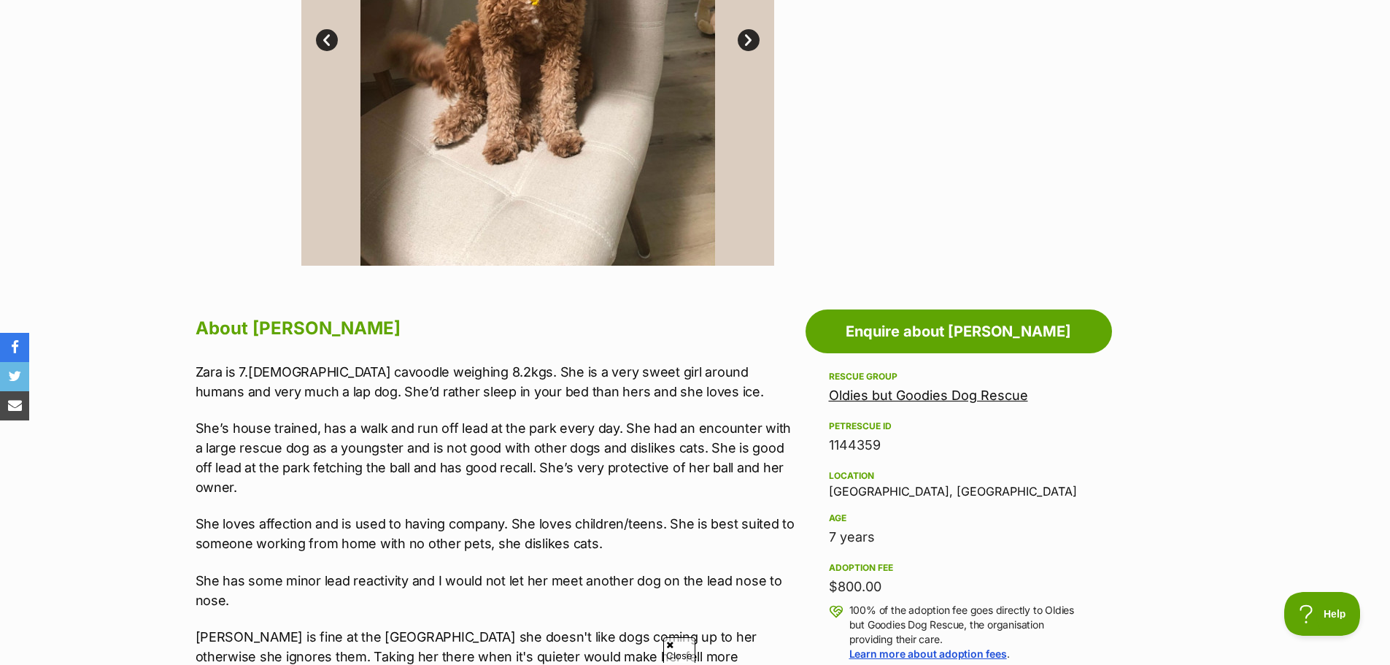
scroll to position [730, 0]
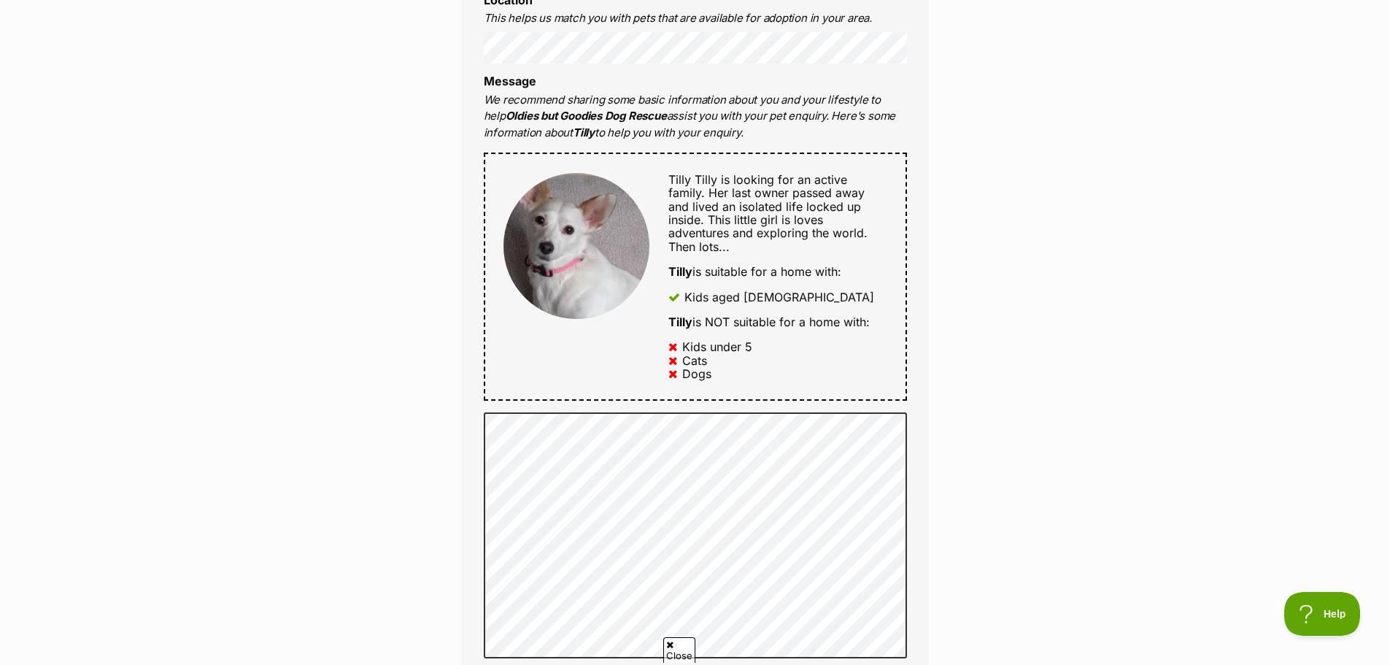
scroll to position [657, 0]
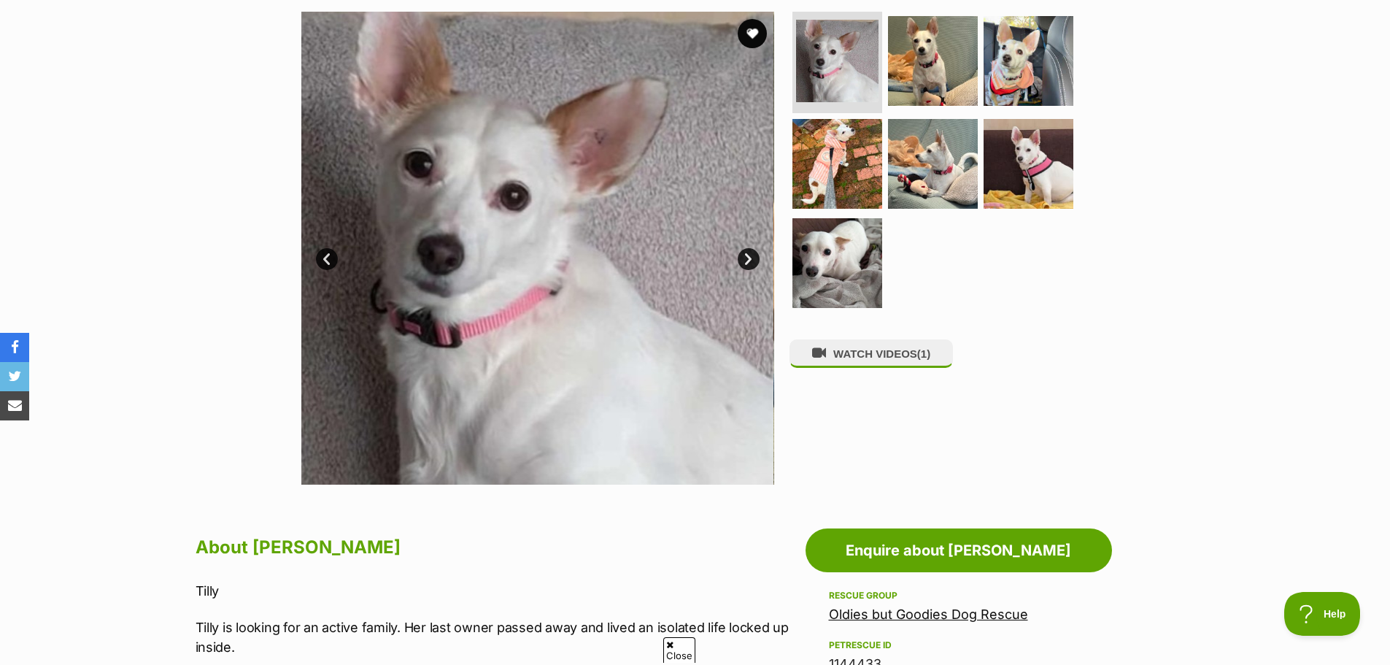
scroll to position [146, 0]
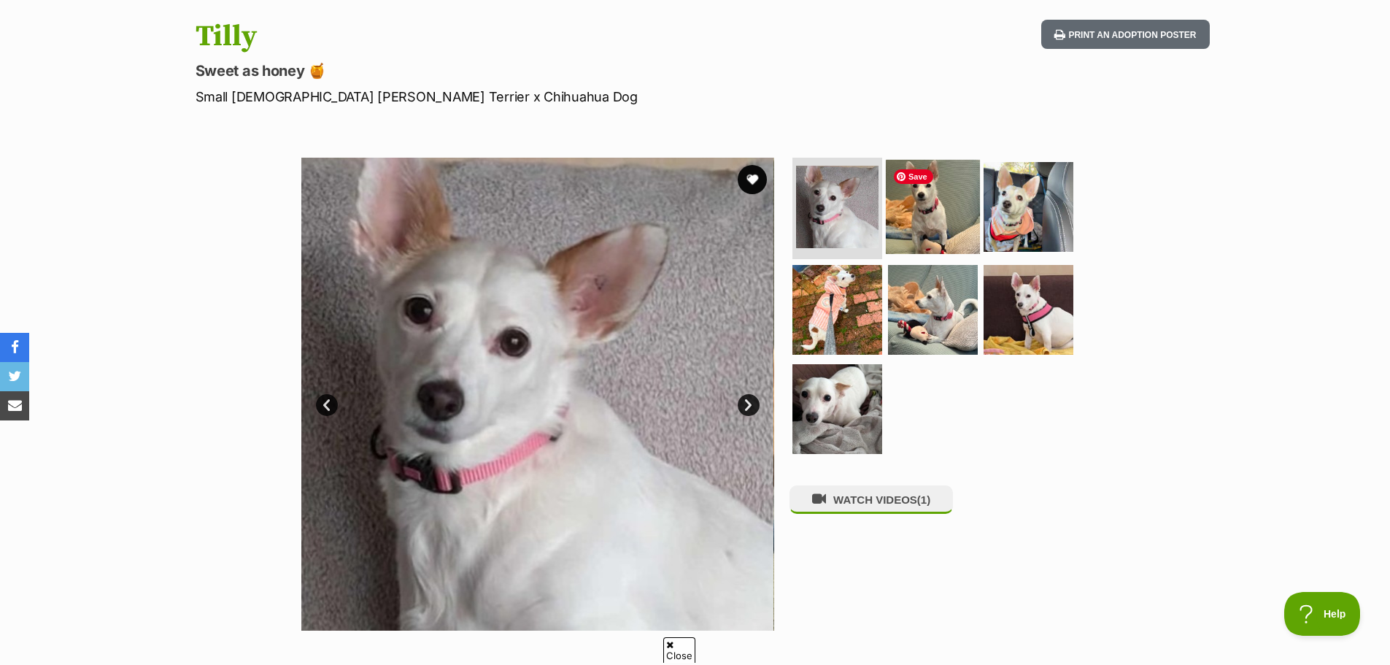
click at [930, 206] on img at bounding box center [933, 206] width 94 height 94
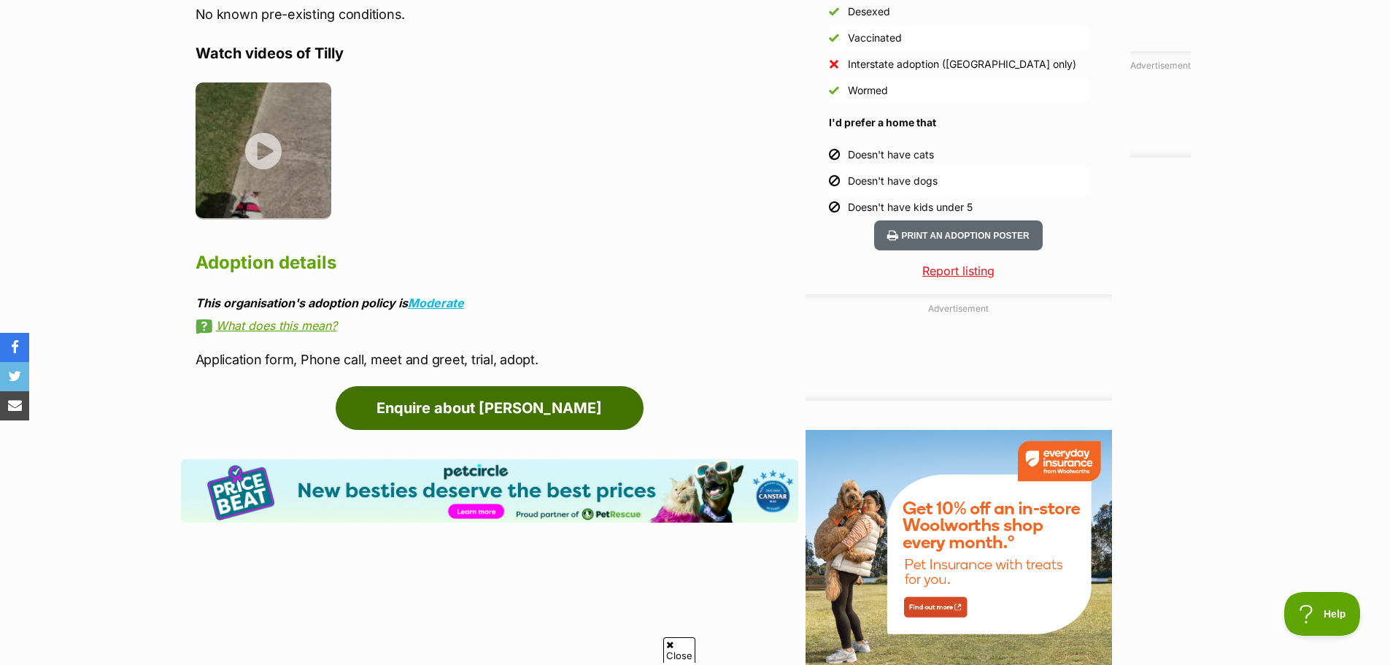
scroll to position [1386, 0]
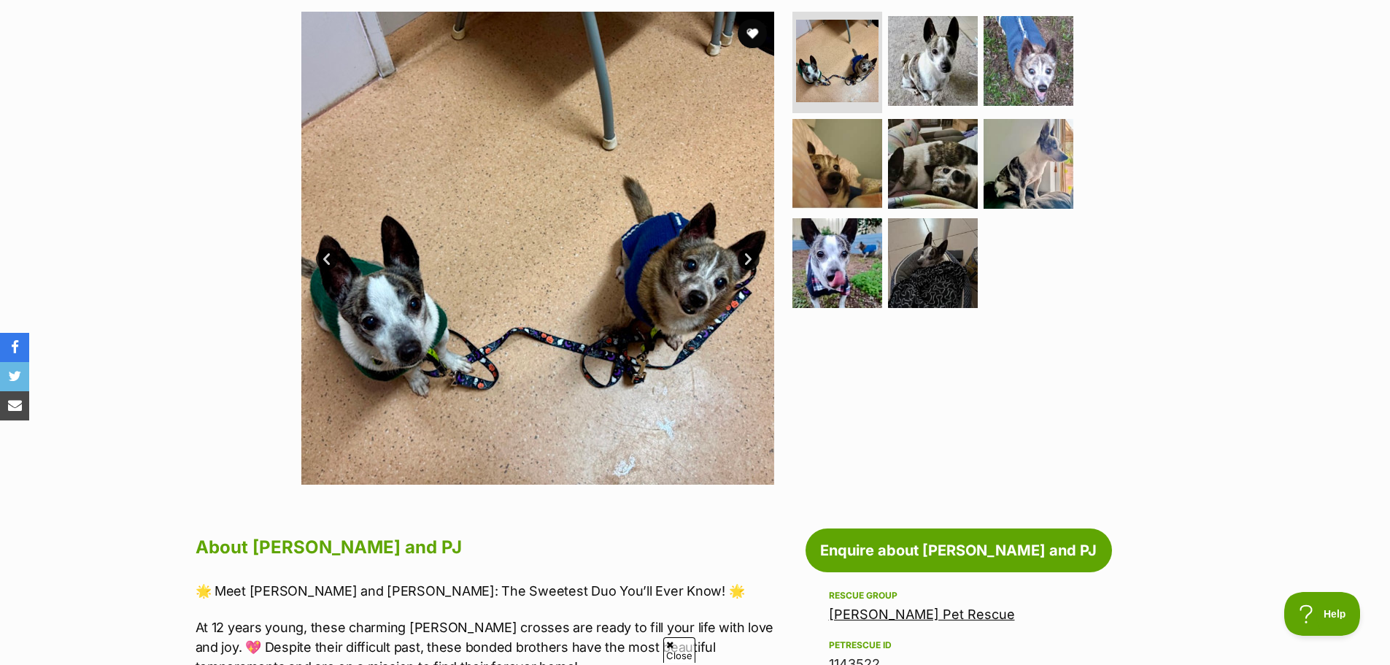
scroll to position [146, 0]
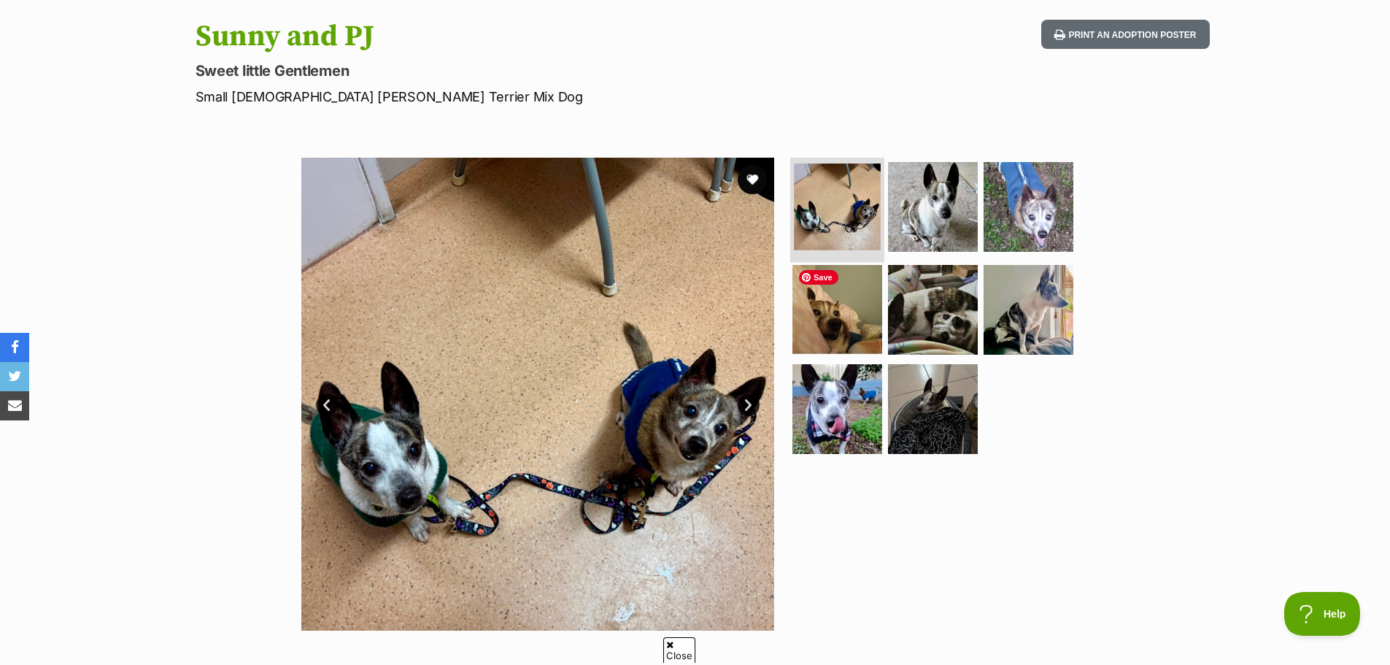
click at [845, 214] on img at bounding box center [837, 206] width 87 height 87
click at [921, 217] on img at bounding box center [933, 206] width 94 height 94
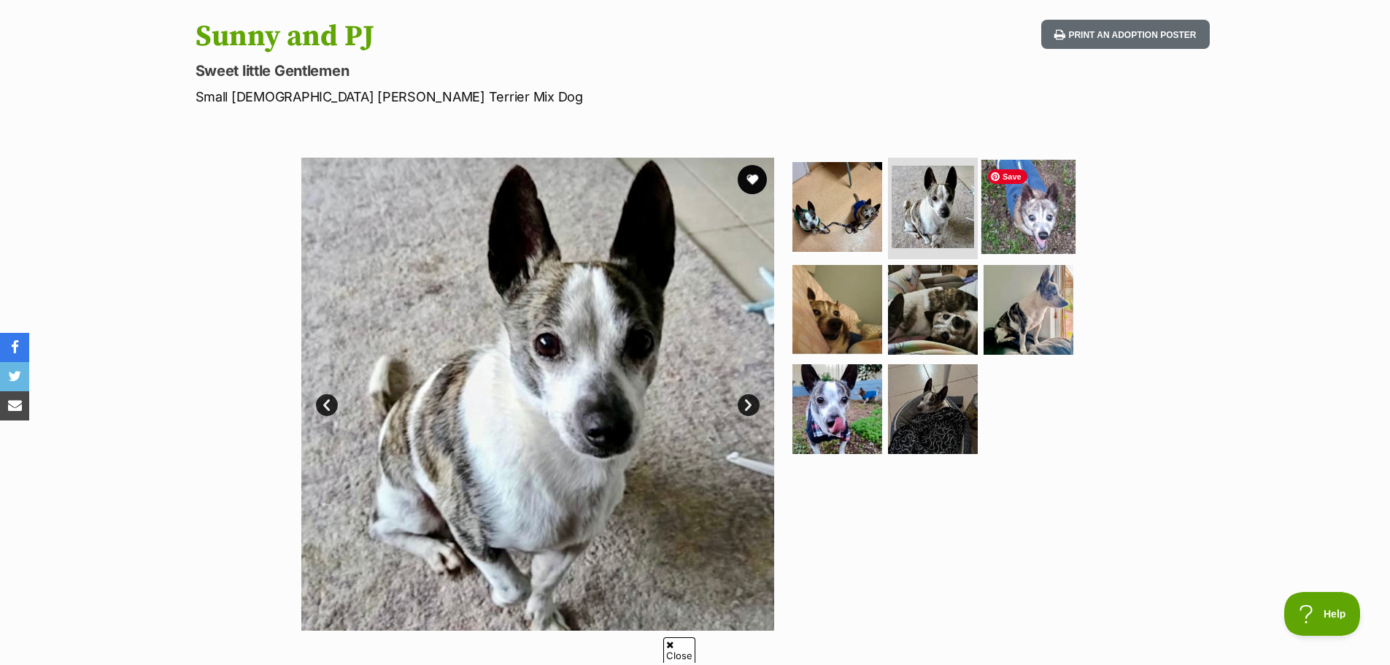
click at [1027, 212] on img at bounding box center [1028, 206] width 94 height 94
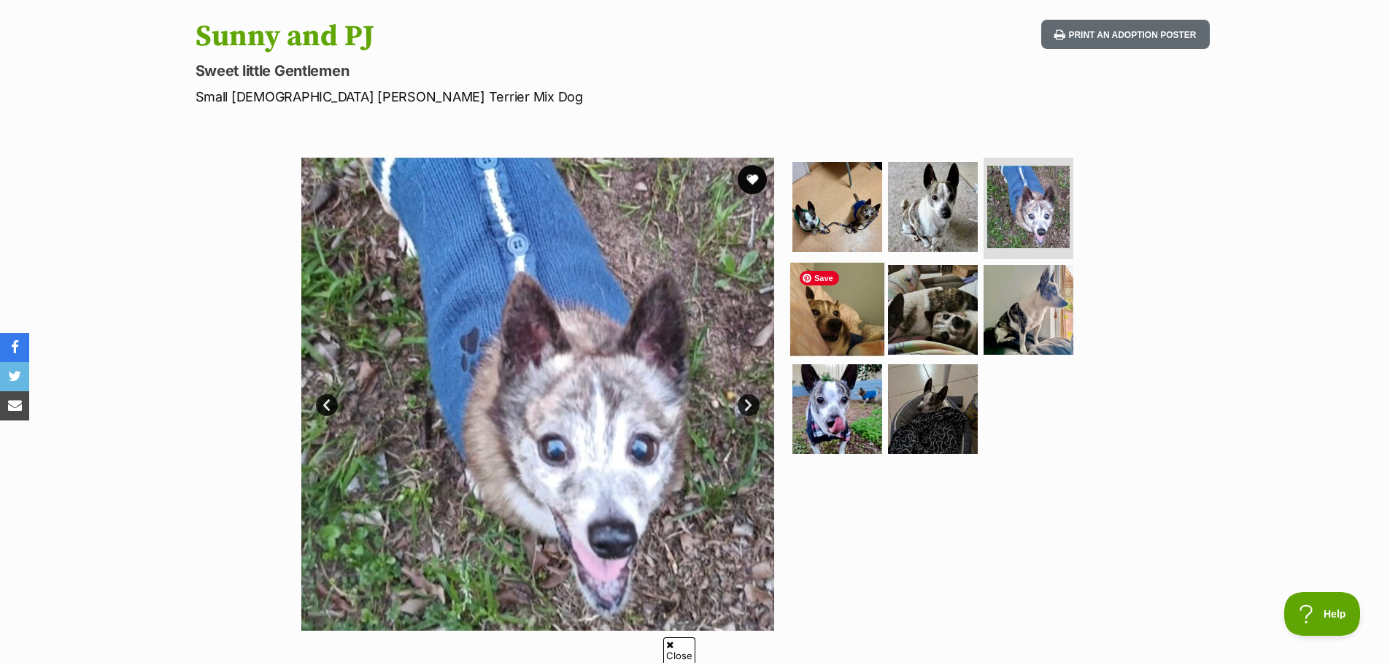
click at [846, 304] on img at bounding box center [837, 310] width 94 height 94
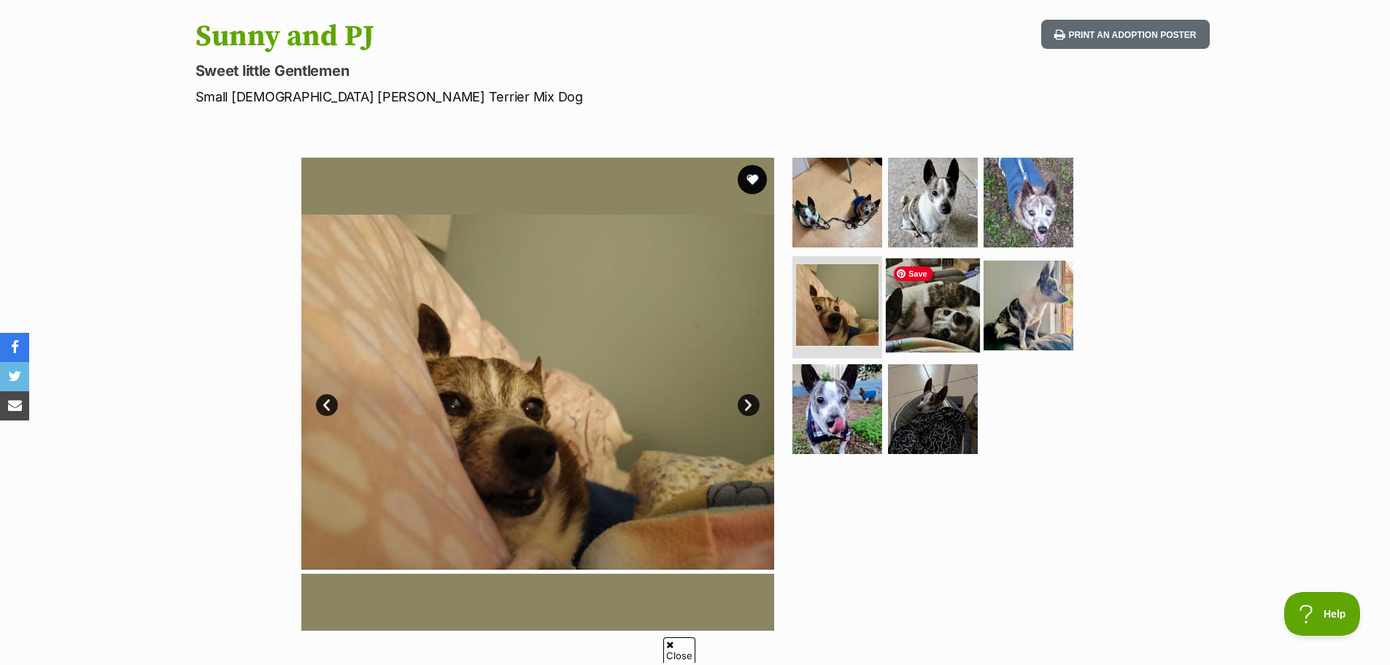
click at [932, 321] on img at bounding box center [933, 305] width 94 height 94
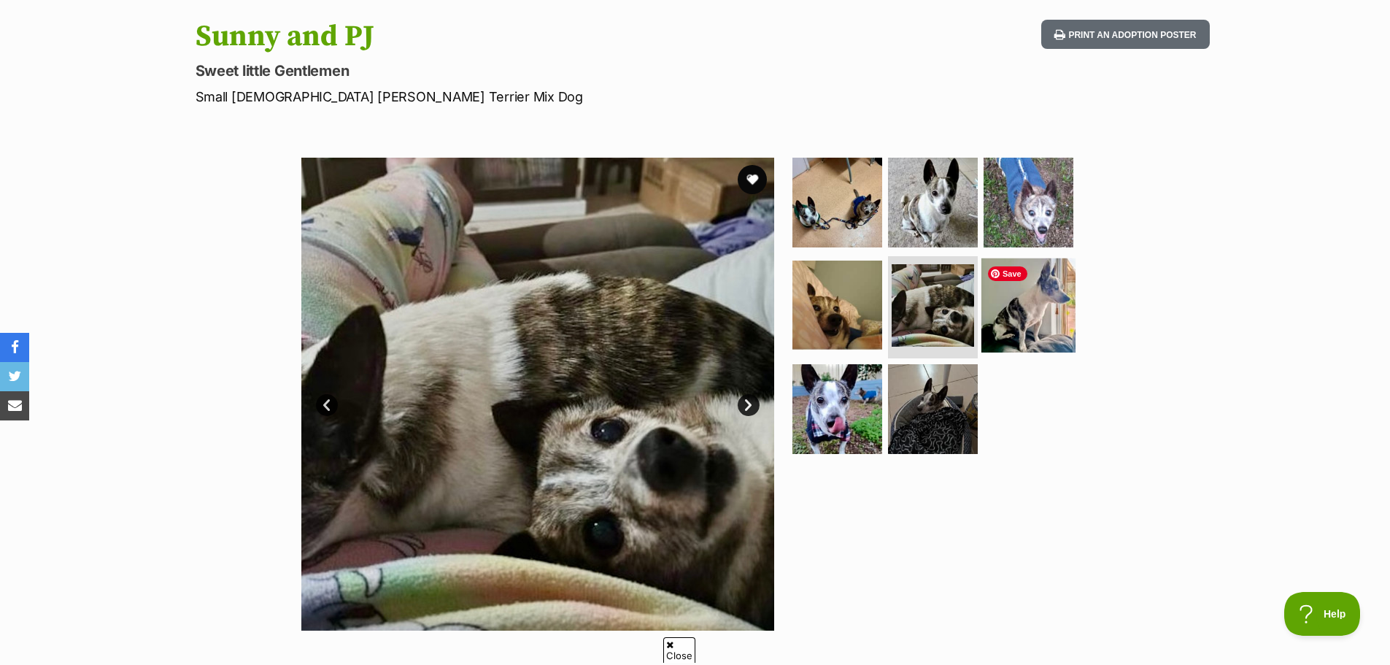
click at [1030, 328] on img at bounding box center [1028, 305] width 94 height 94
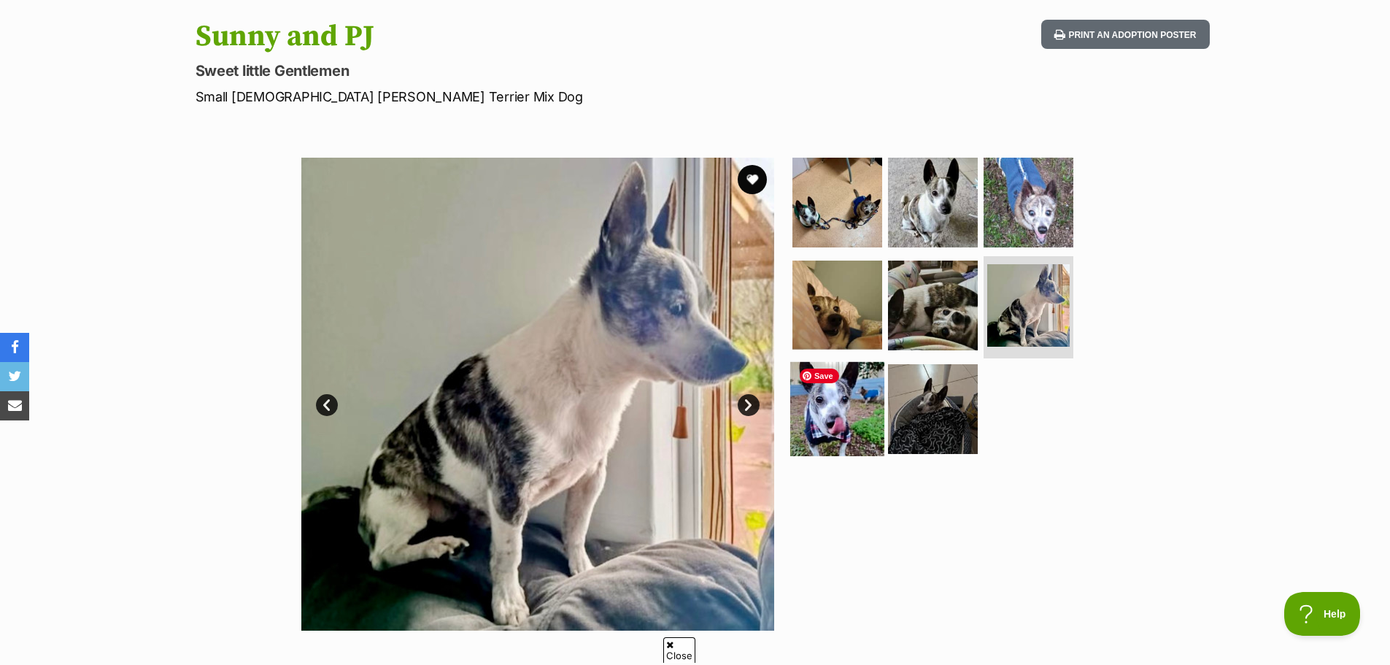
click at [829, 431] on img at bounding box center [837, 409] width 94 height 94
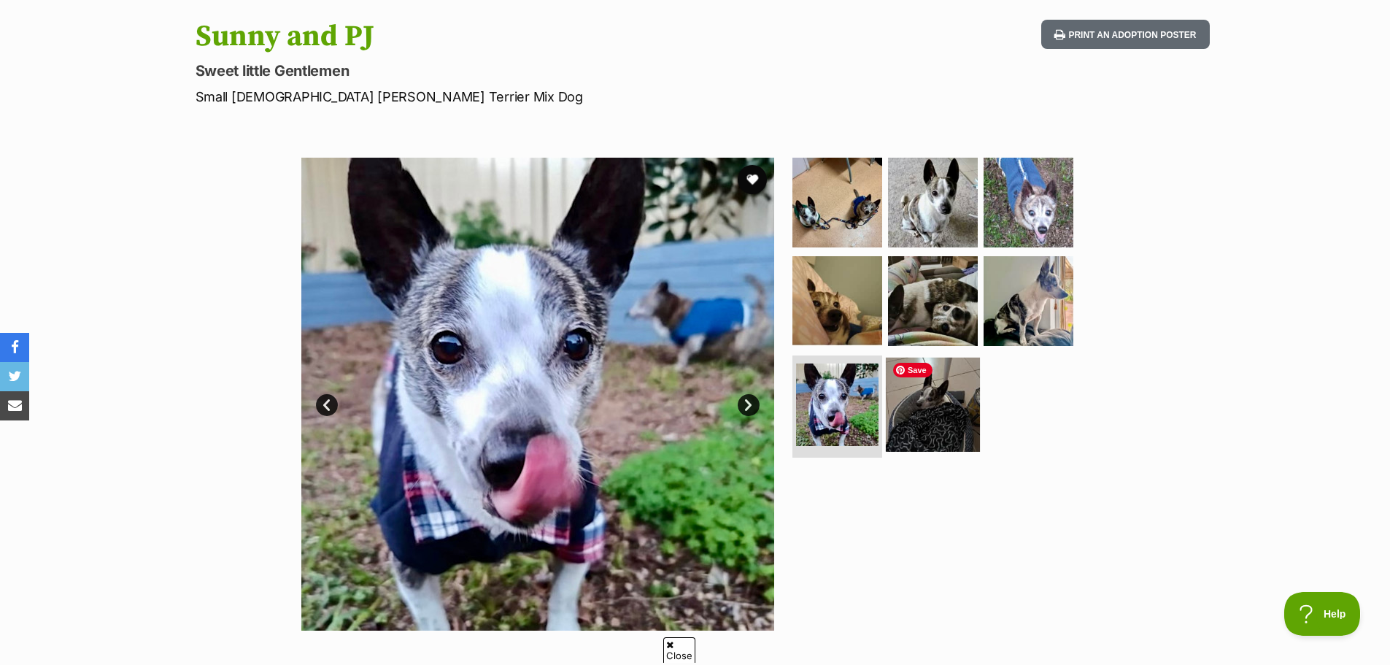
click at [938, 428] on img at bounding box center [933, 405] width 94 height 94
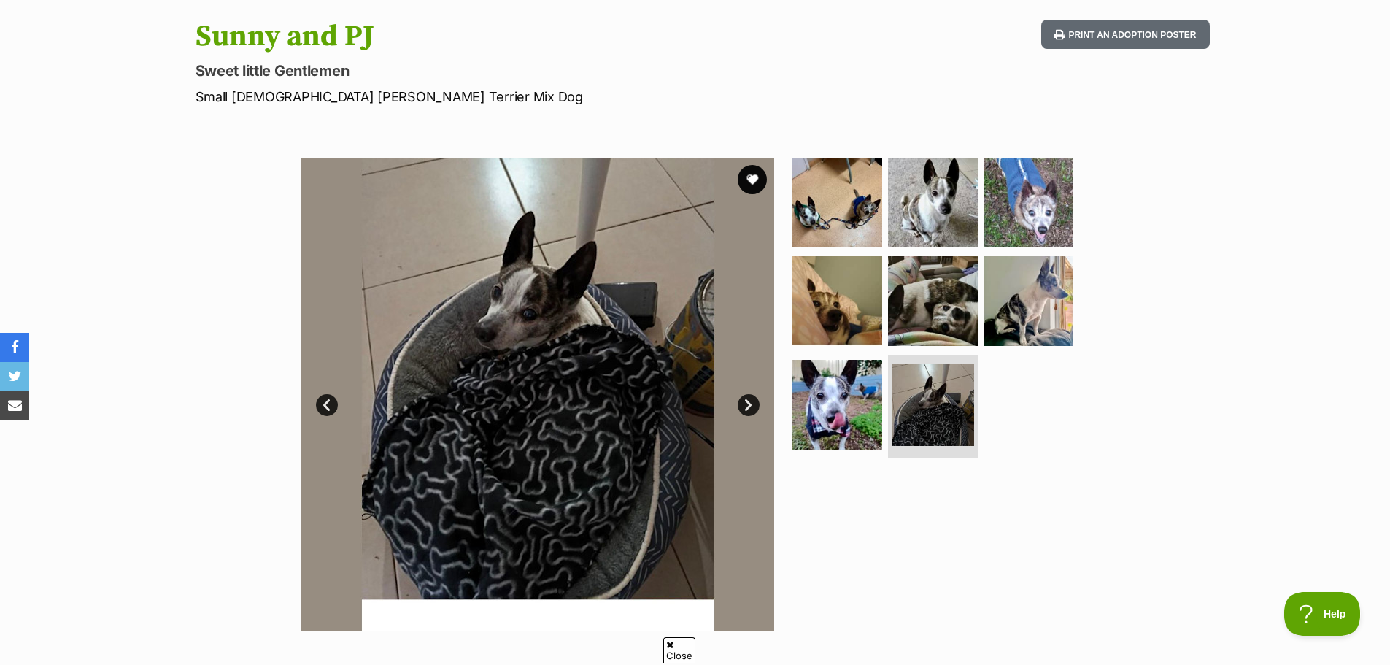
click at [749, 413] on link "Next" at bounding box center [749, 405] width 22 height 22
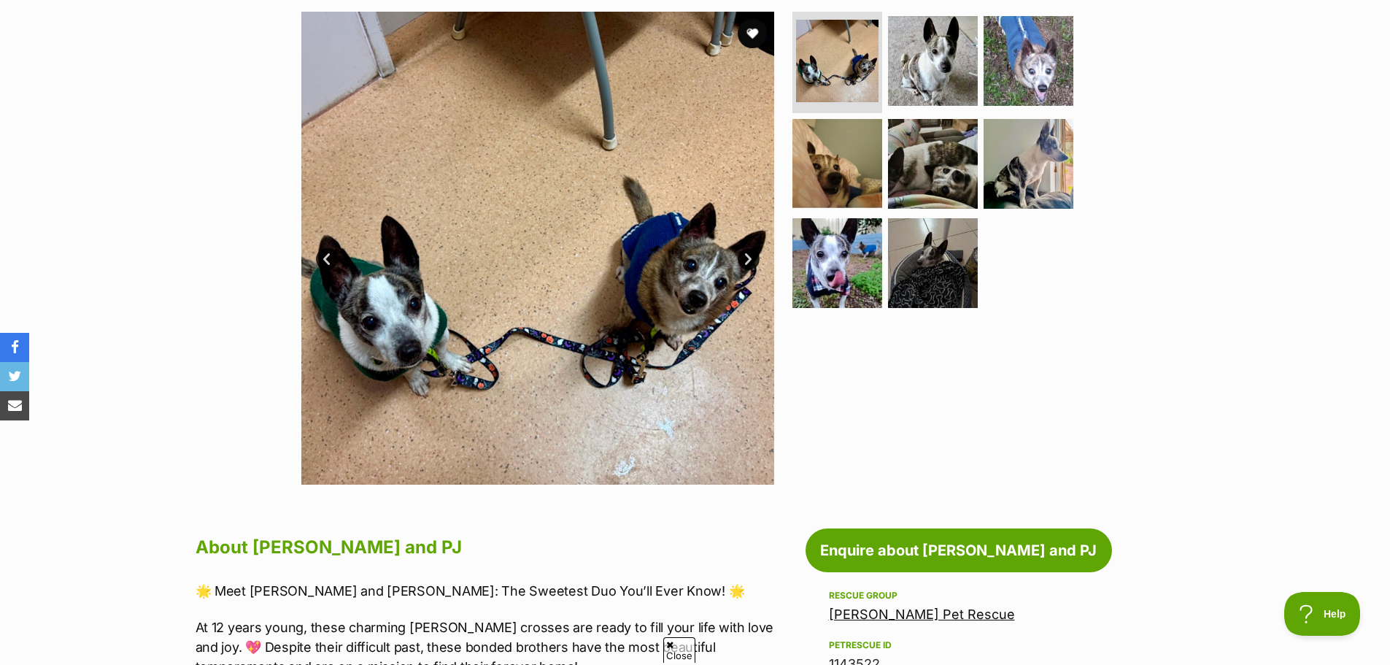
scroll to position [584, 0]
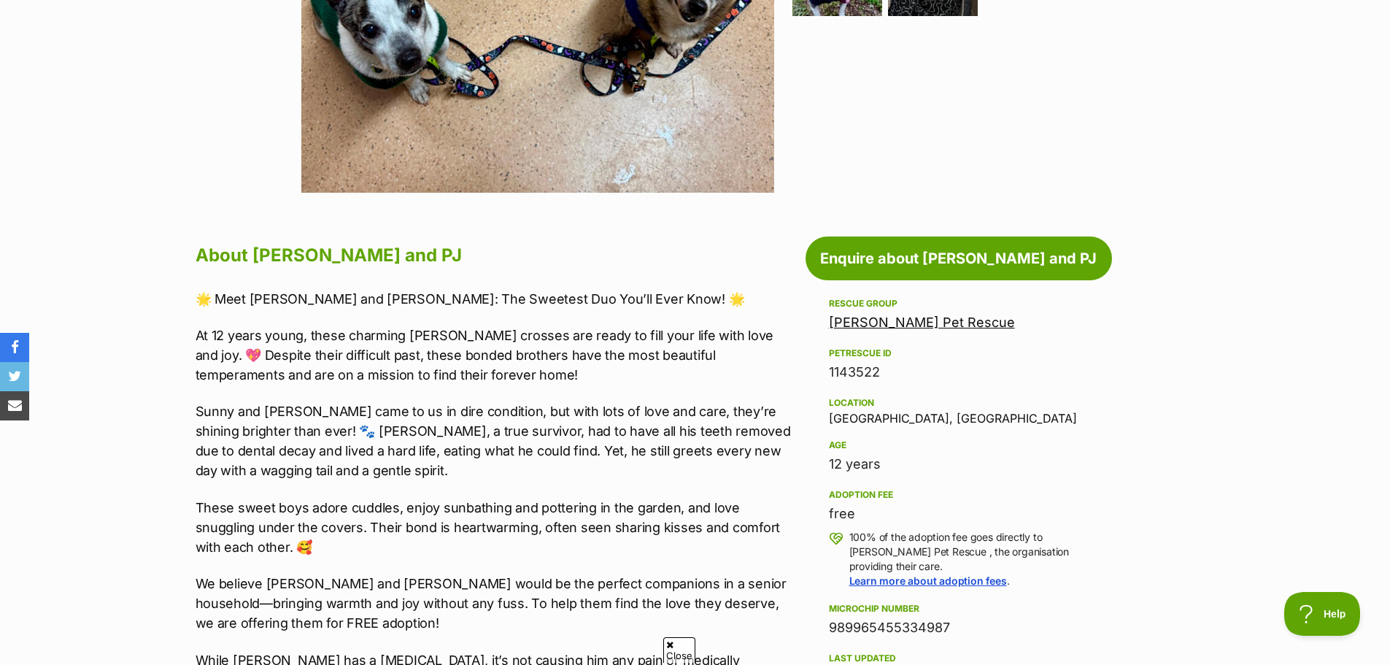
click at [911, 321] on link "[PERSON_NAME] Pet Rescue" at bounding box center [922, 322] width 186 height 15
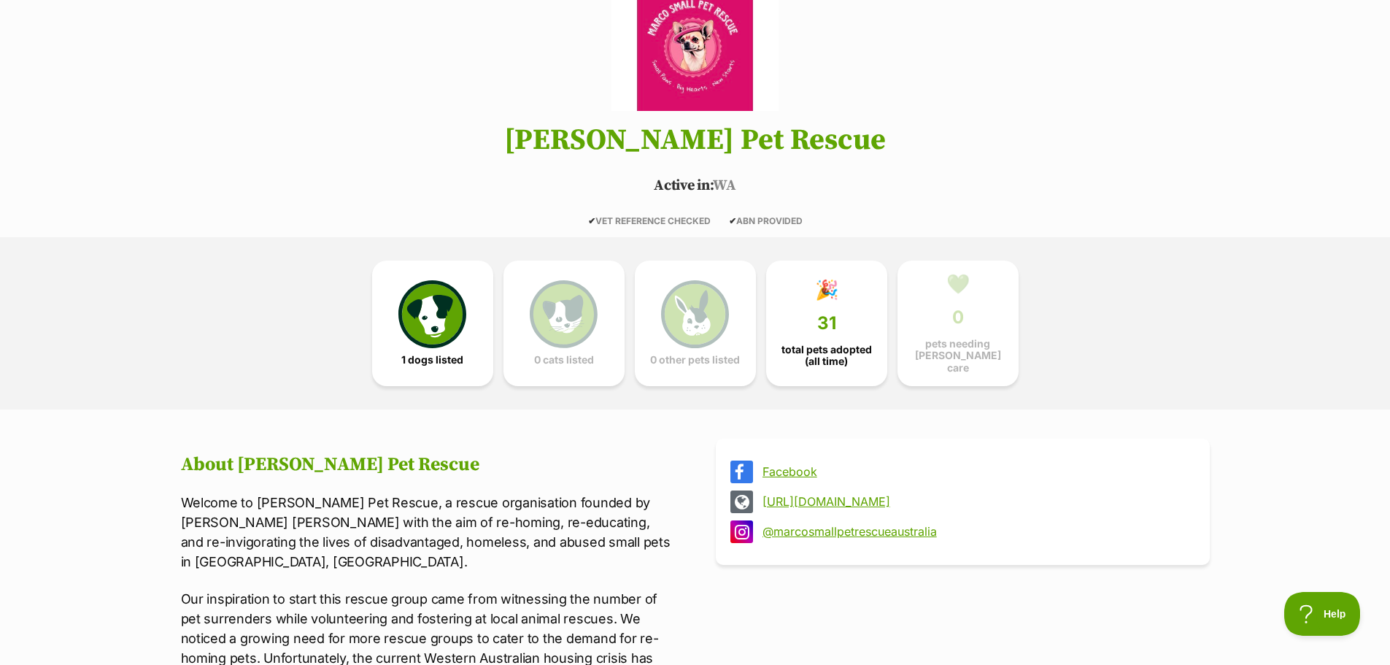
scroll to position [219, 0]
